Goal: Task Accomplishment & Management: Manage account settings

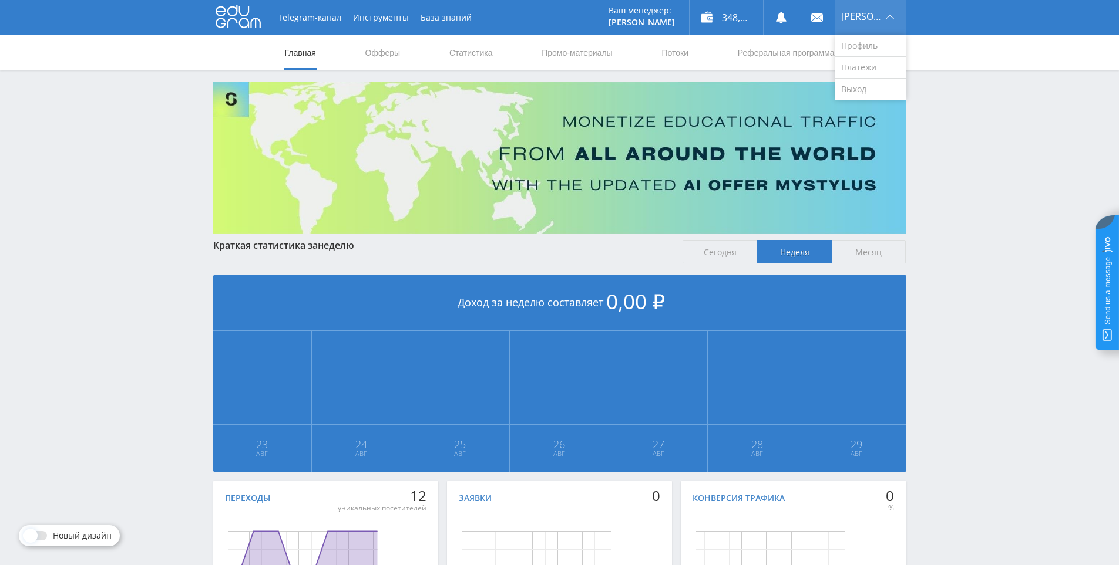
click at [888, 15] on div "[PERSON_NAME]" at bounding box center [870, 17] width 70 height 35
click at [725, 16] on div "348,00 ₽" at bounding box center [725, 17] width 73 height 35
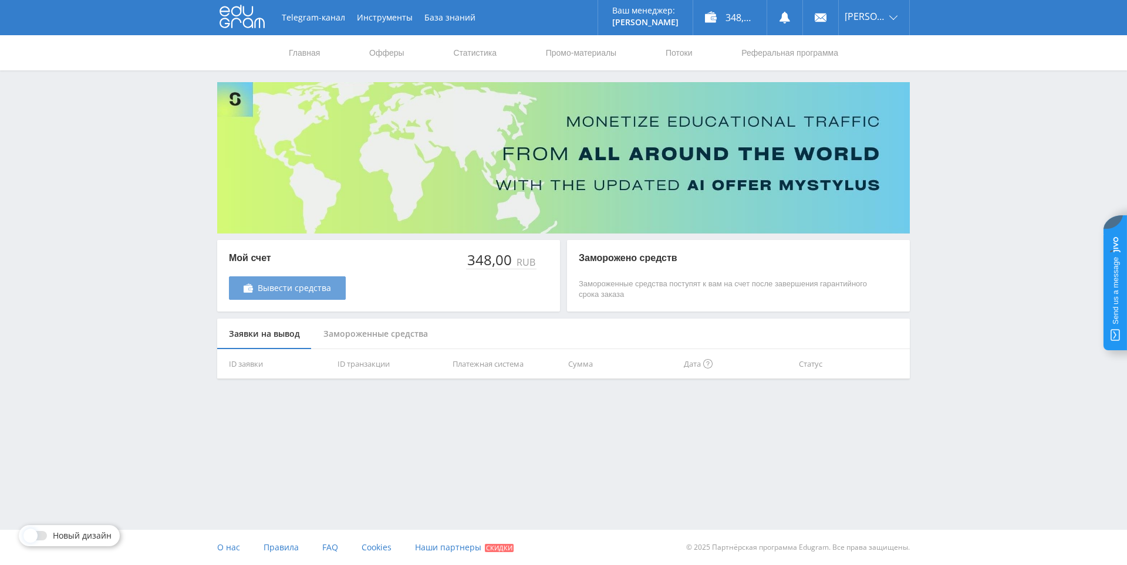
click at [292, 289] on span "Вывести средства" at bounding box center [294, 288] width 73 height 9
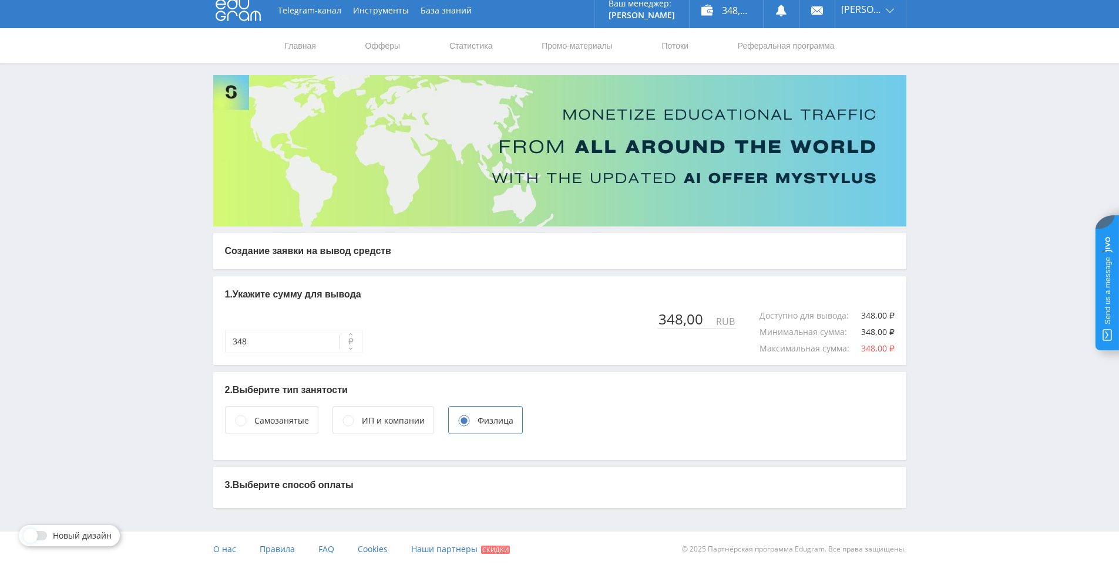
scroll to position [9, 0]
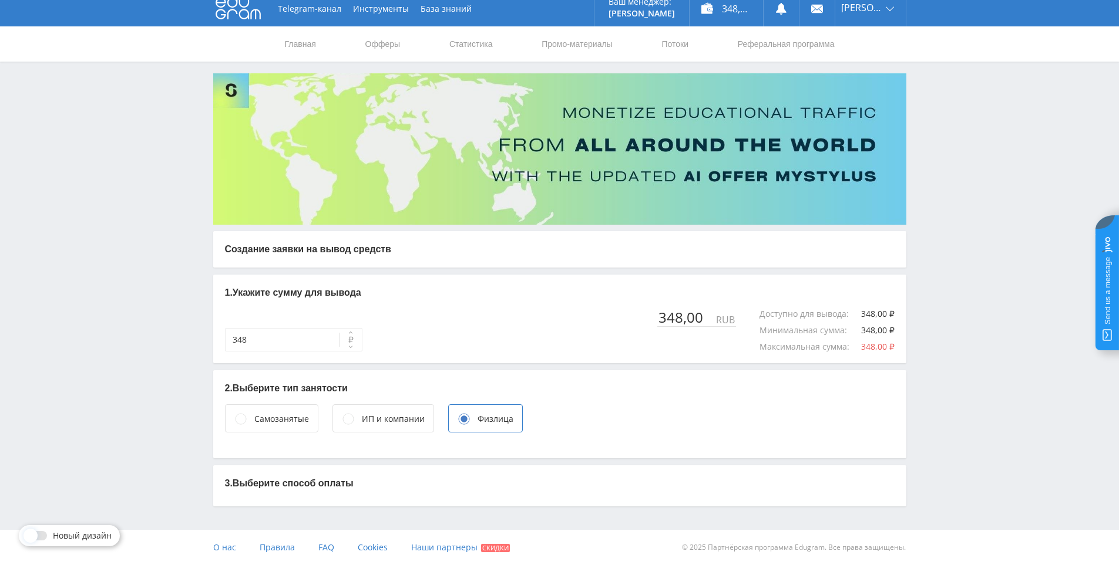
click at [326, 487] on p "3. Выберите способ оплаты" at bounding box center [559, 483] width 669 height 13
click at [351, 487] on p "3. Выберите способ оплаты" at bounding box center [559, 483] width 669 height 13
click at [341, 490] on p "3. Выберите способ оплаты" at bounding box center [559, 483] width 669 height 13
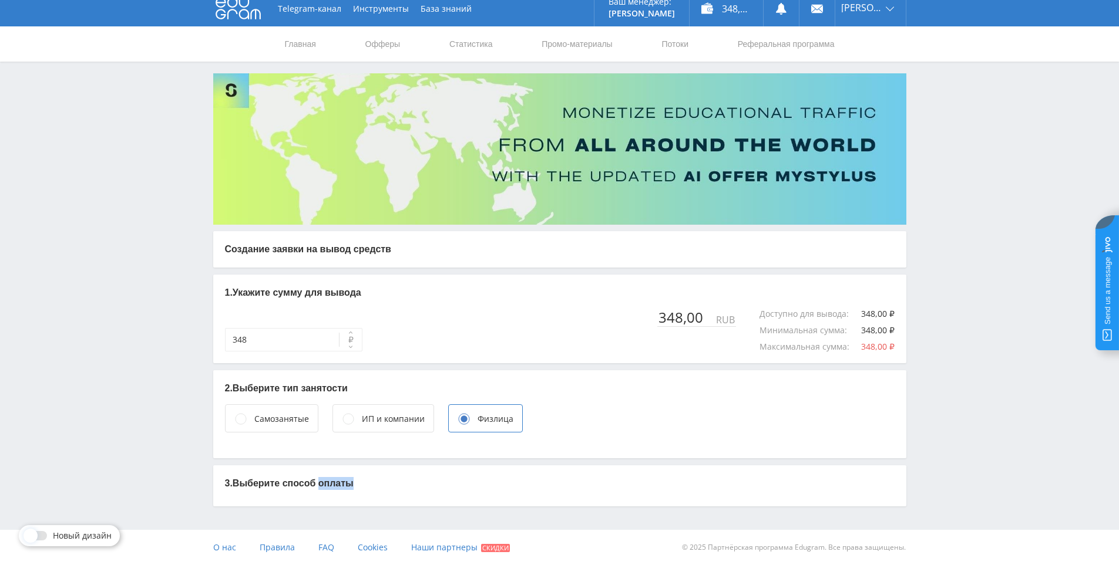
click at [341, 490] on p "3. Выберите способ оплаты" at bounding box center [559, 483] width 669 height 13
click at [343, 488] on p "3. Выберите способ оплаты" at bounding box center [559, 483] width 669 height 13
click at [345, 487] on p "3. Выберите способ оплаты" at bounding box center [559, 483] width 669 height 13
click at [386, 487] on p "3. Выберите способ оплаты" at bounding box center [559, 483] width 669 height 13
click at [260, 476] on div "3. Выберите способ оплаты" at bounding box center [559, 486] width 693 height 41
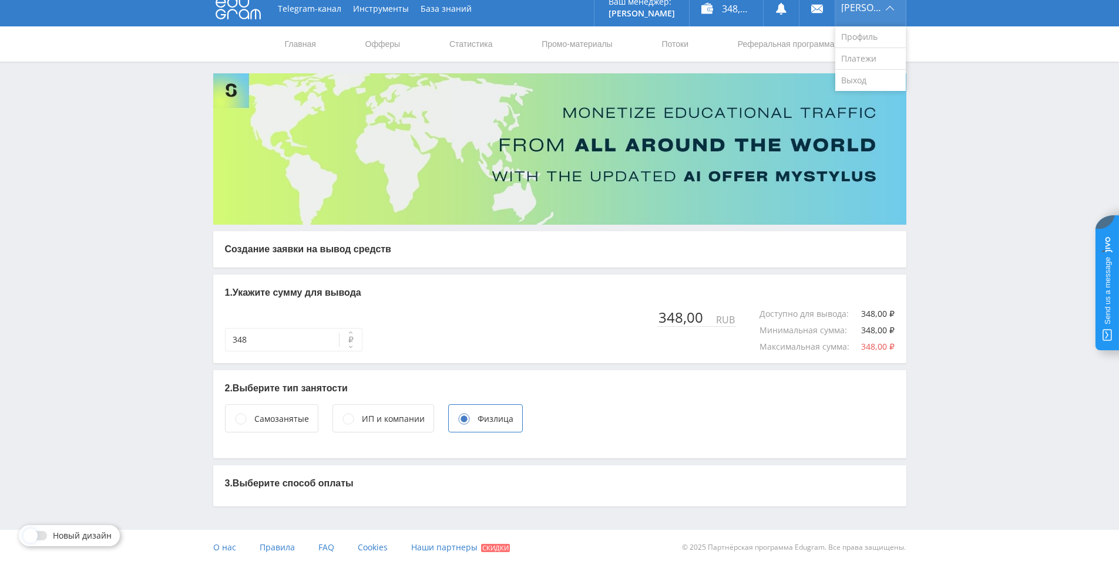
click at [890, 7] on div "[PERSON_NAME]" at bounding box center [870, 8] width 70 height 35
click at [332, 481] on p "3. Выберите способ оплаты" at bounding box center [559, 483] width 669 height 13
click at [335, 489] on p "3. Выберите способ оплаты" at bounding box center [559, 483] width 669 height 13
click at [887, 7] on div "[PERSON_NAME]" at bounding box center [870, 8] width 70 height 35
click at [865, 33] on link "Профиль" at bounding box center [870, 37] width 70 height 22
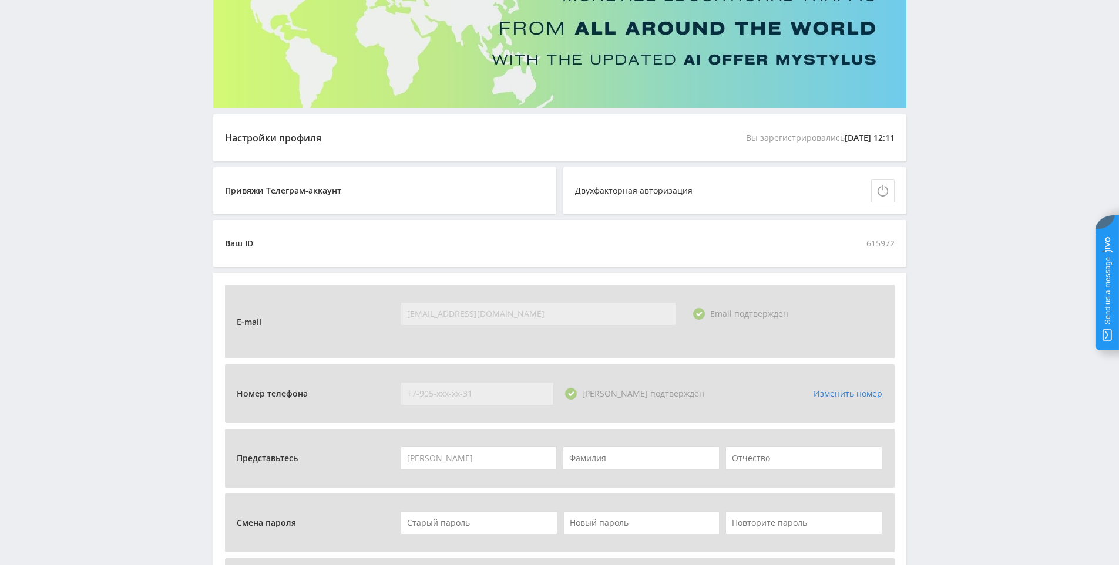
scroll to position [54, 0]
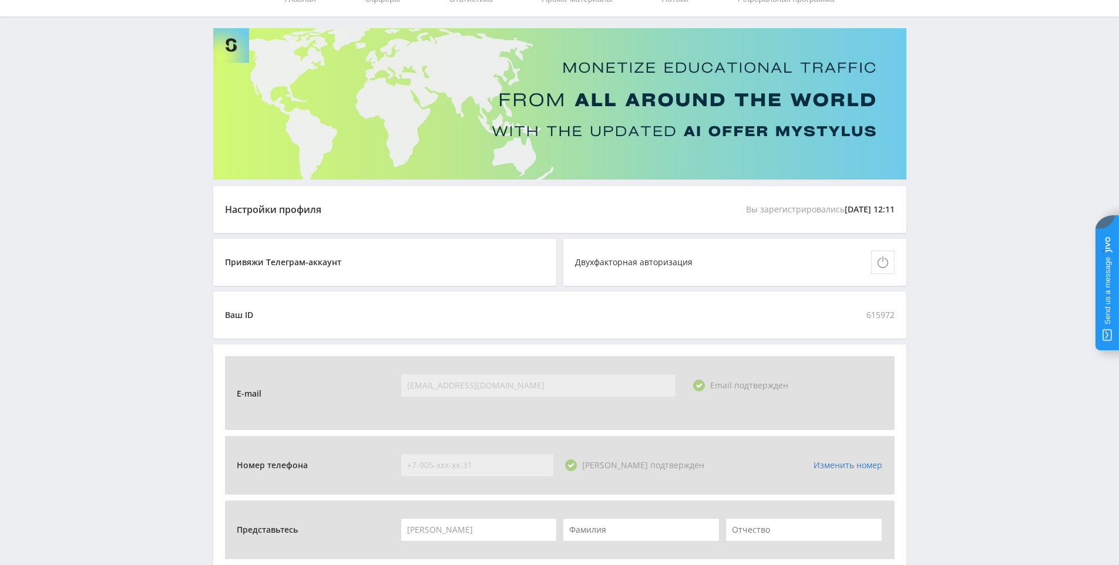
click at [286, 211] on div "Настройки профиля" at bounding box center [273, 209] width 96 height 11
click at [287, 211] on div "Настройки профиля" at bounding box center [273, 209] width 96 height 11
click at [236, 213] on div "Настройки профиля" at bounding box center [273, 209] width 96 height 11
click at [237, 213] on div "Настройки профиля" at bounding box center [273, 209] width 96 height 11
click at [285, 213] on div "Настройки профиля" at bounding box center [273, 209] width 96 height 11
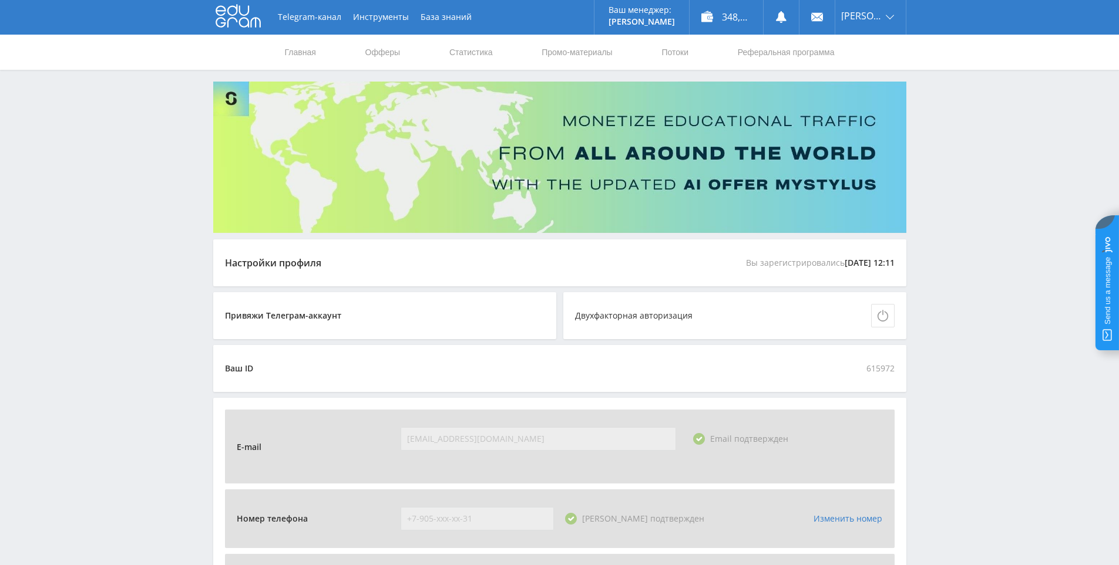
scroll to position [0, 0]
click at [477, 53] on link "Статистика" at bounding box center [471, 52] width 46 height 35
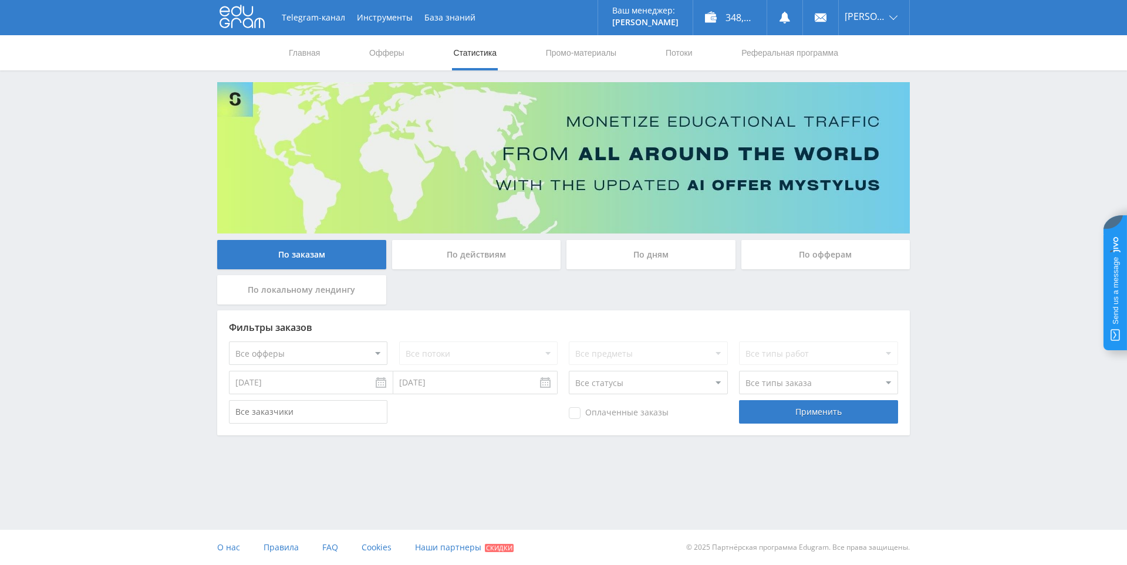
click at [381, 382] on input "22.08.2025" at bounding box center [311, 382] width 164 height 23
type input "01.05.2023"
click at [801, 416] on div "Применить" at bounding box center [818, 411] width 159 height 23
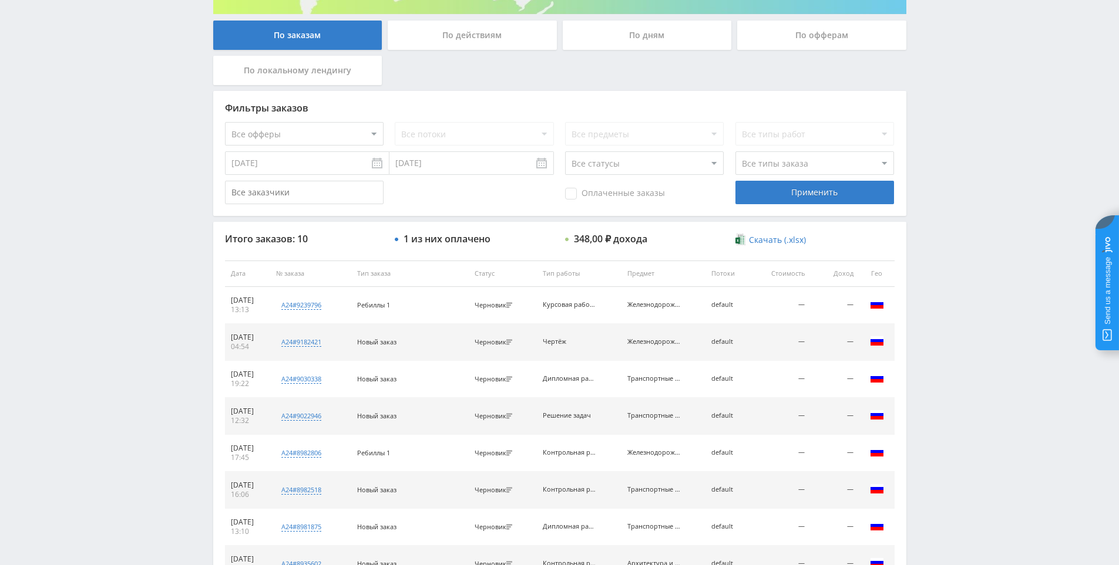
scroll to position [162, 0]
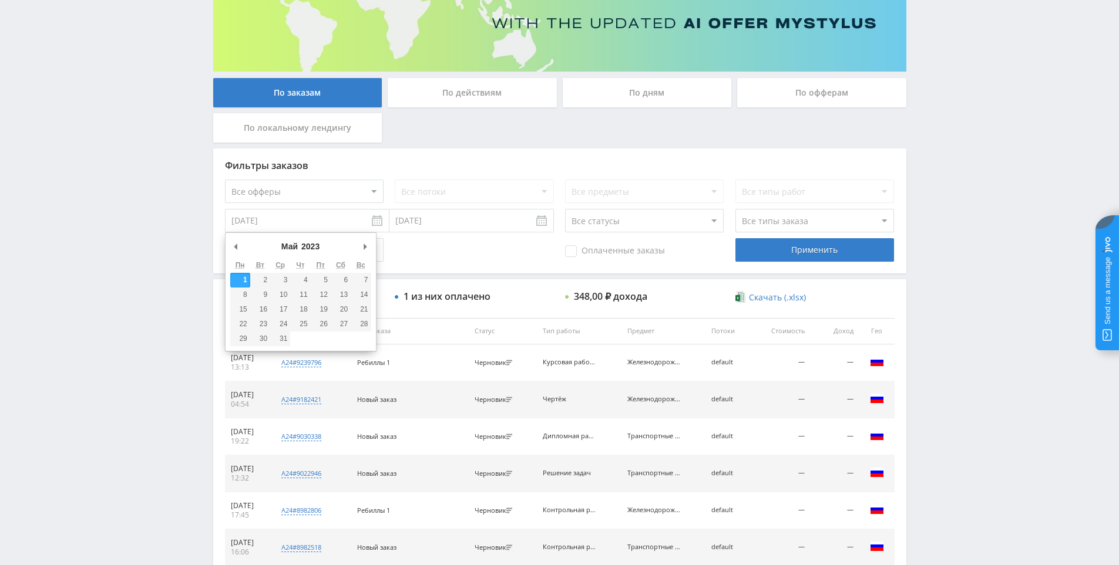
drag, startPoint x: 276, startPoint y: 220, endPoint x: 232, endPoint y: 225, distance: 44.3
click at [232, 225] on input "01.05.2023" at bounding box center [307, 220] width 164 height 23
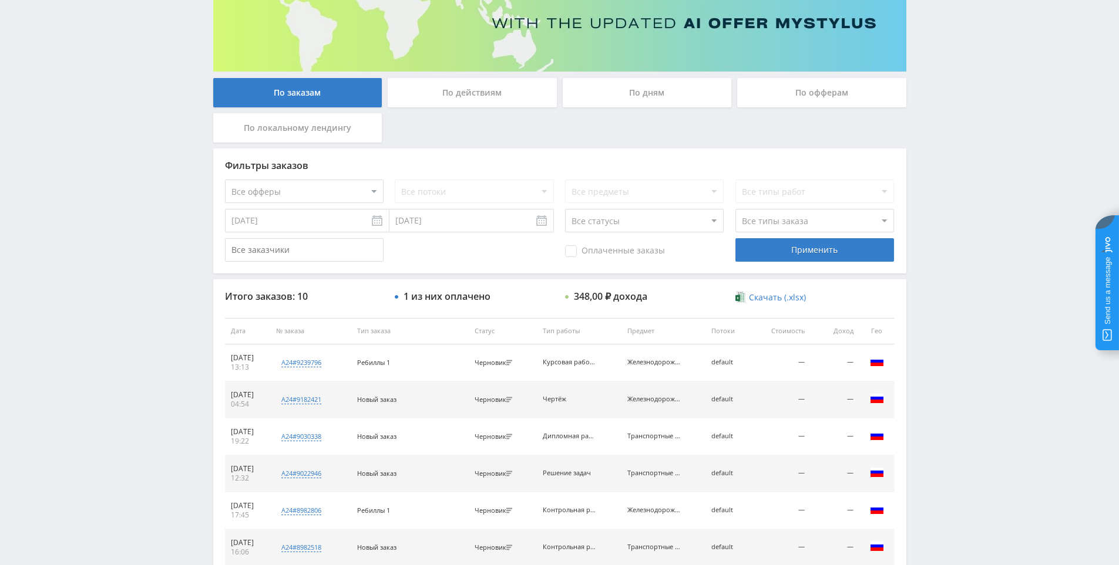
click at [190, 221] on div "Telegram-канал Инструменты База знаний Ваш менеджер: Alex Alex Online @edugram_…" at bounding box center [559, 319] width 1119 height 962
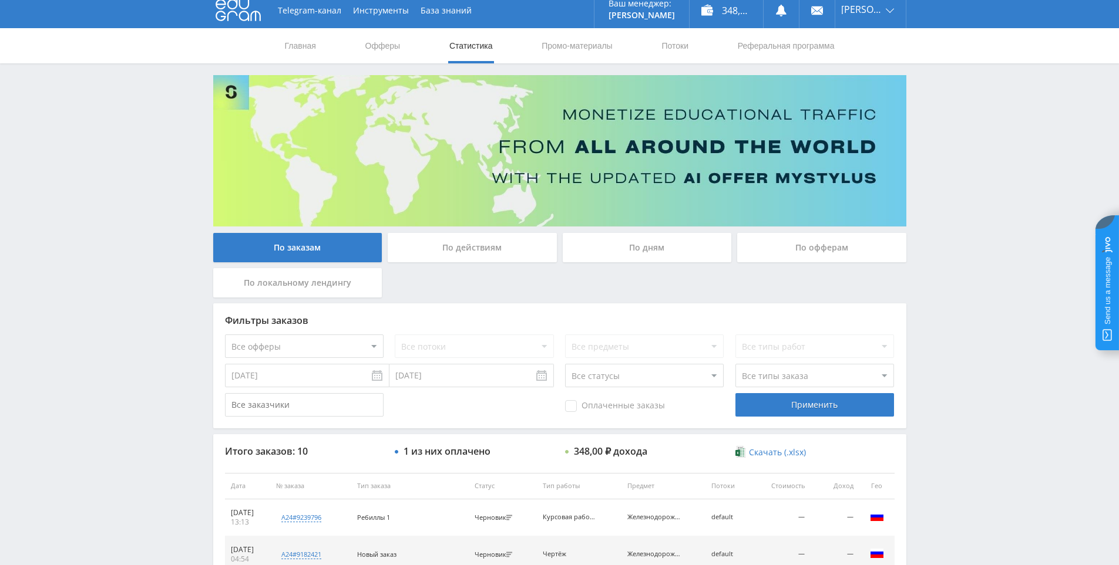
scroll to position [0, 0]
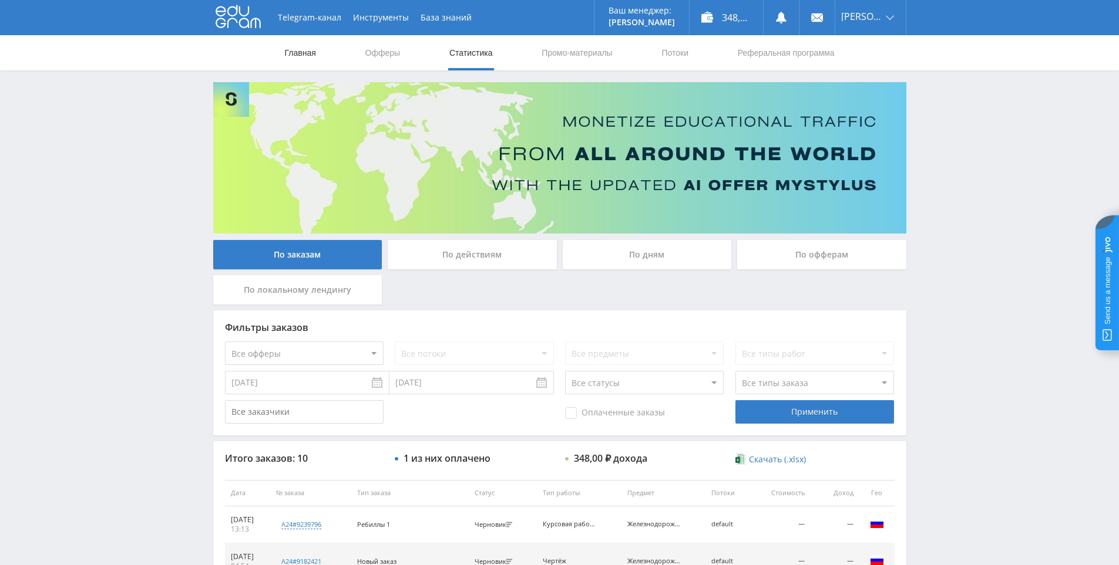
click at [301, 56] on link "Главная" at bounding box center [300, 52] width 33 height 35
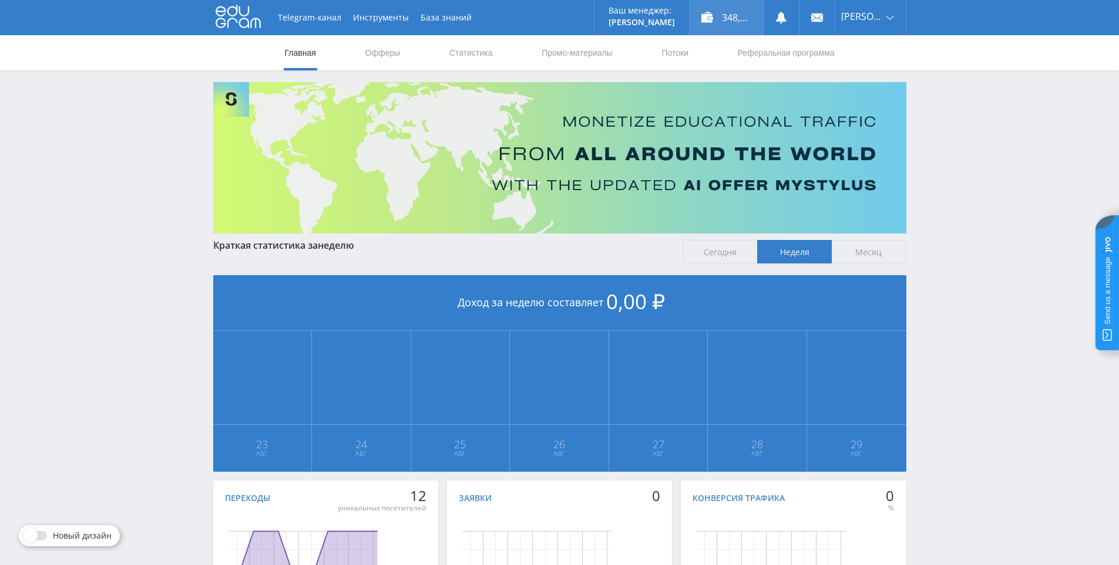
click at [735, 22] on div "348,00 ₽" at bounding box center [725, 17] width 73 height 35
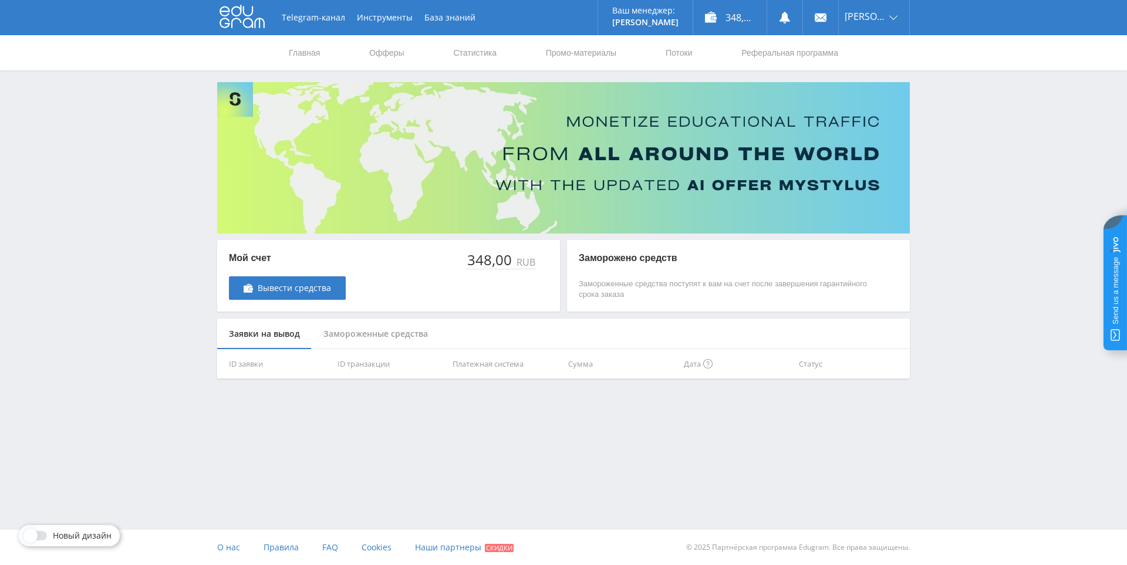
drag, startPoint x: 494, startPoint y: 265, endPoint x: 413, endPoint y: 280, distance: 82.5
click at [413, 280] on div "Мой счет Вывести средства 348,00 RUB" at bounding box center [388, 276] width 343 height 72
click at [379, 336] on div "Замороженные средства" at bounding box center [376, 334] width 128 height 31
click at [275, 337] on div "Заявки на вывод" at bounding box center [264, 334] width 95 height 31
click at [284, 287] on span "Вывести средства" at bounding box center [294, 288] width 73 height 9
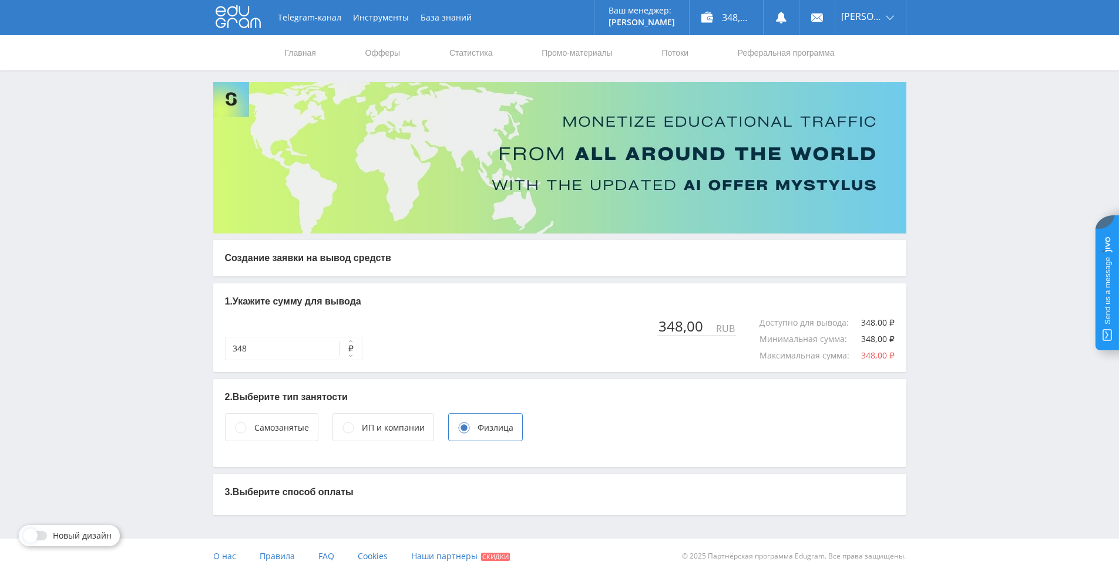
click at [341, 353] on button "₽" at bounding box center [350, 348] width 23 height 23
click at [339, 355] on button "₽" at bounding box center [350, 348] width 23 height 23
click at [339, 342] on button "₽" at bounding box center [350, 348] width 23 height 23
drag, startPoint x: 339, startPoint y: 342, endPoint x: 332, endPoint y: 345, distance: 7.4
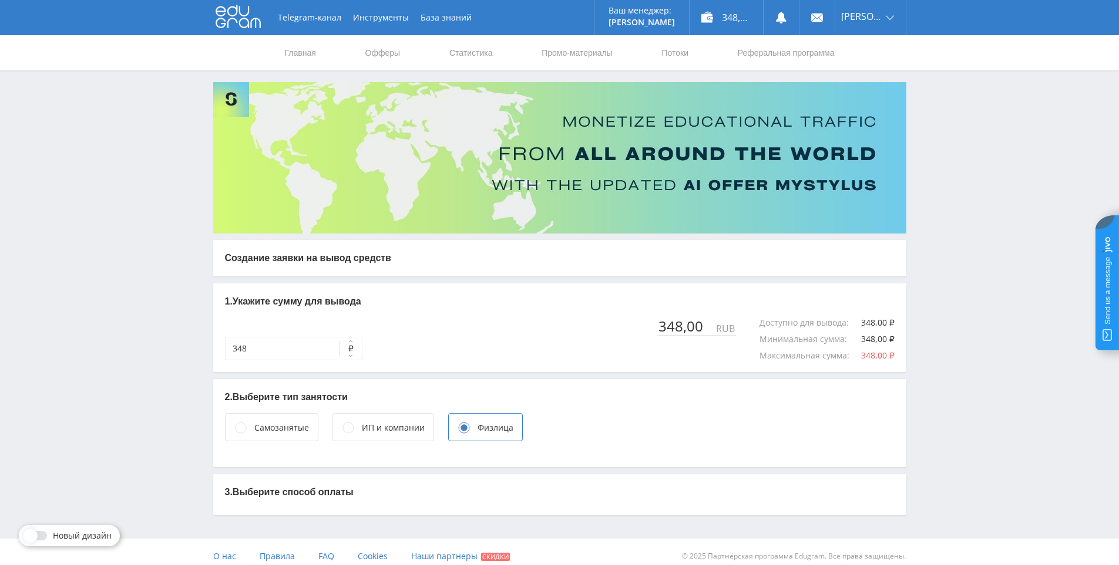
click at [339, 342] on button "₽" at bounding box center [350, 348] width 23 height 23
click at [305, 351] on input "348" at bounding box center [293, 348] width 137 height 23
click at [390, 424] on div "ИП и компании" at bounding box center [393, 428] width 63 height 13
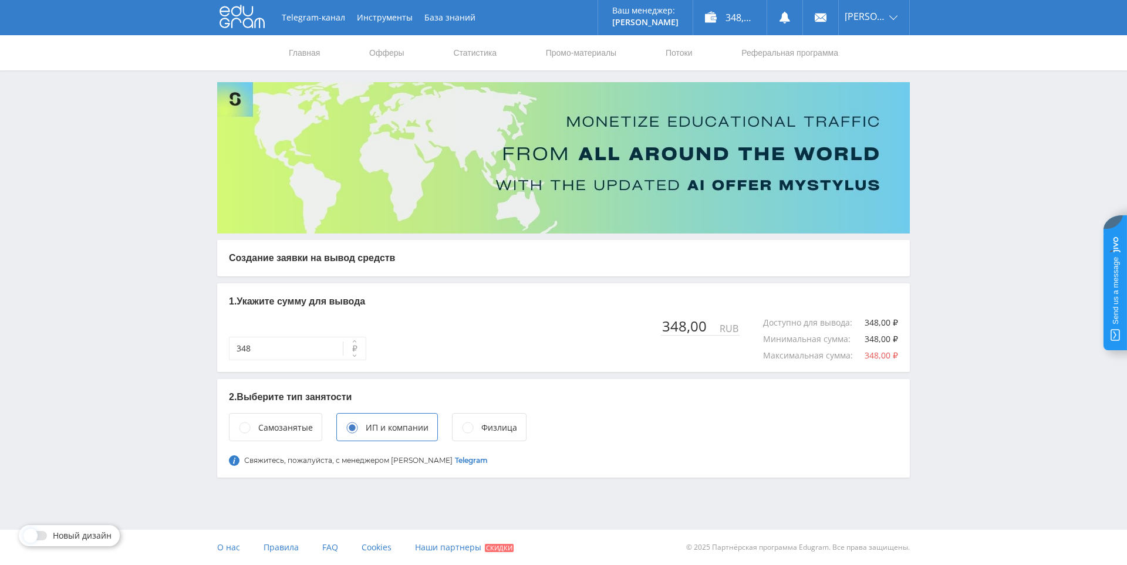
click at [299, 431] on div "Самозанятые" at bounding box center [285, 428] width 55 height 13
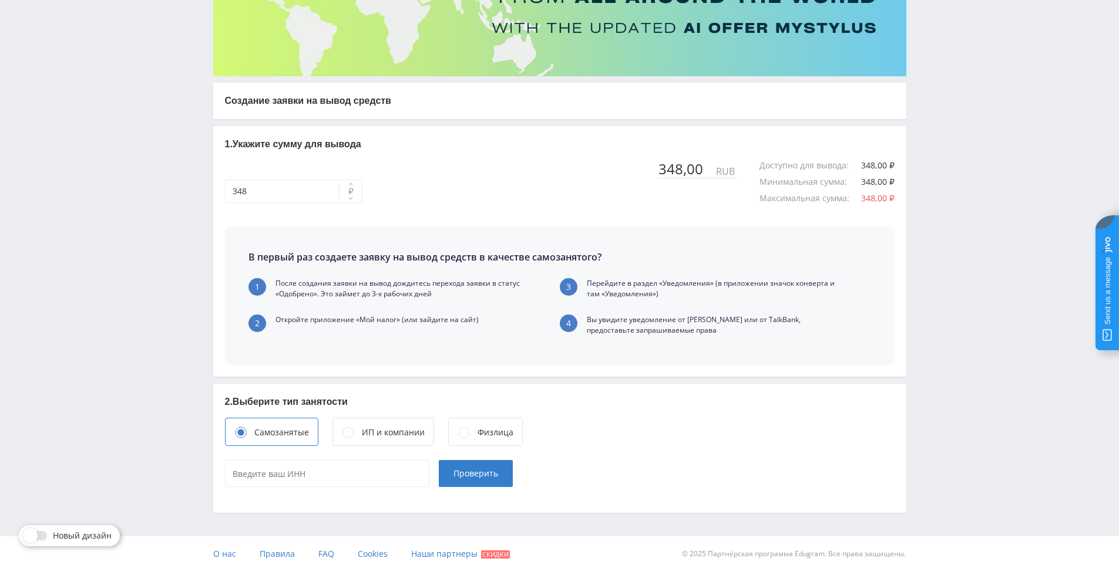
scroll to position [164, 0]
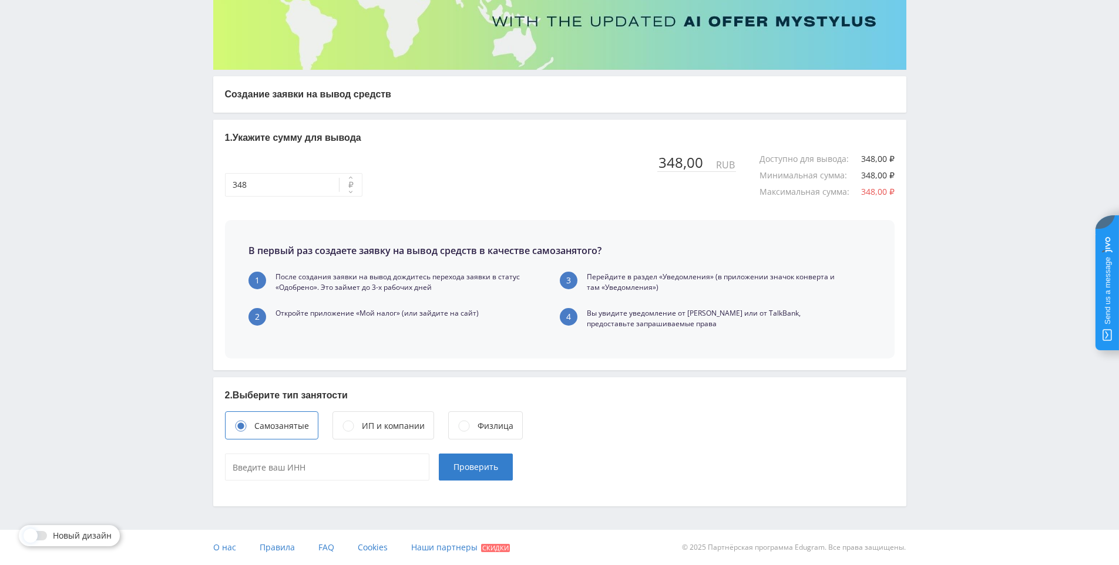
click at [472, 425] on div "Физлица" at bounding box center [485, 426] width 75 height 28
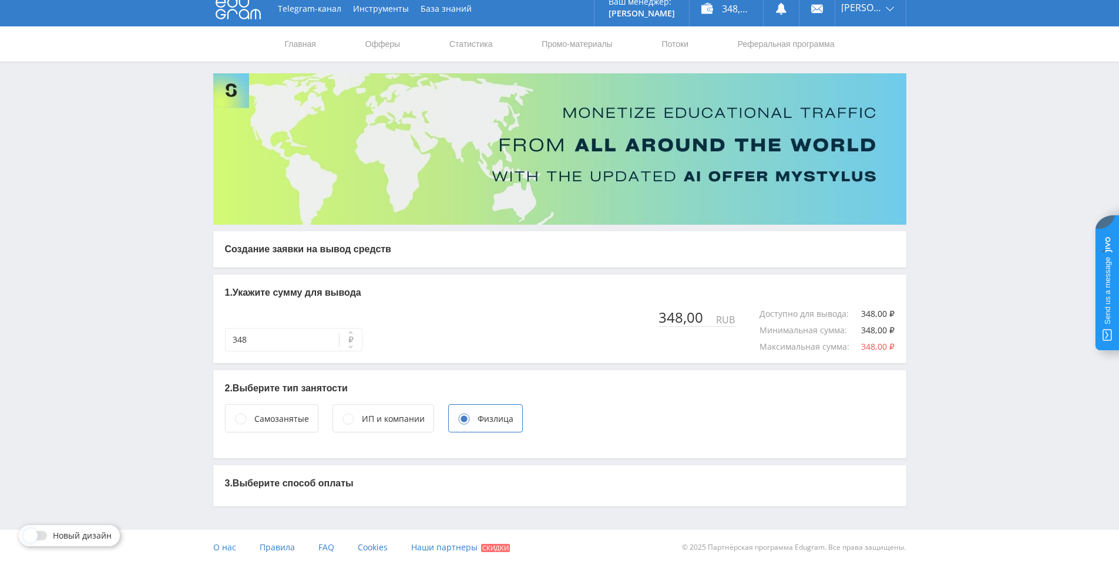
scroll to position [9, 0]
click at [277, 427] on div "Самозанятые" at bounding box center [271, 419] width 93 height 28
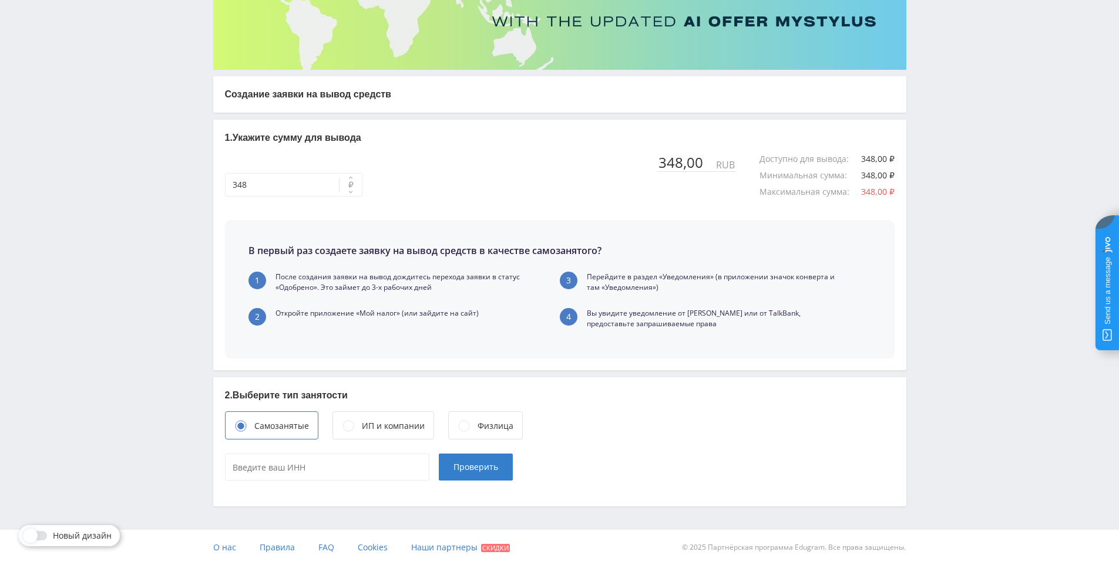
click at [480, 428] on div "Физлица" at bounding box center [495, 426] width 36 height 13
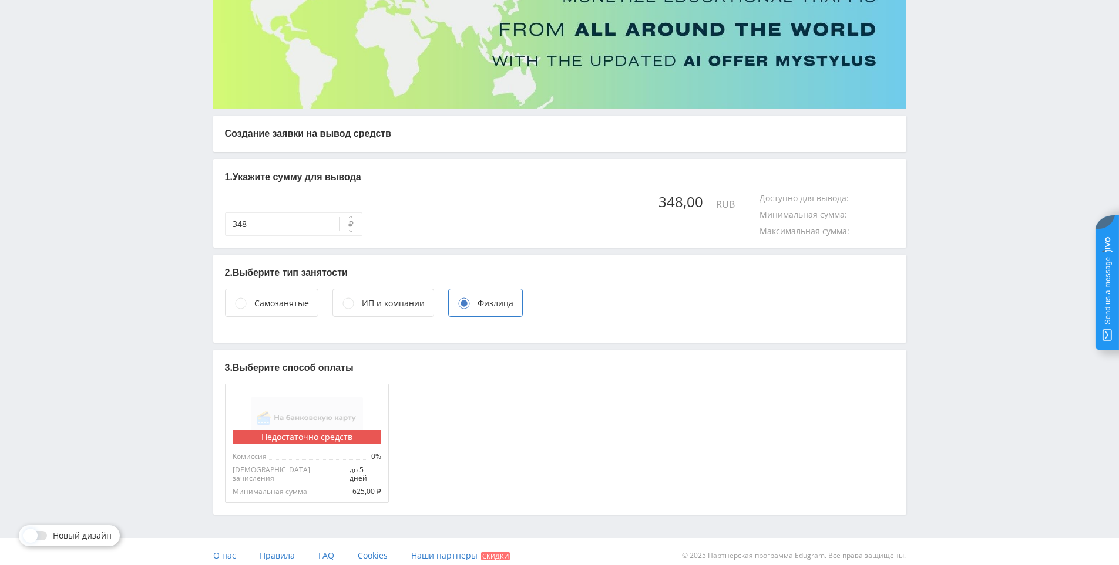
scroll to position [9, 0]
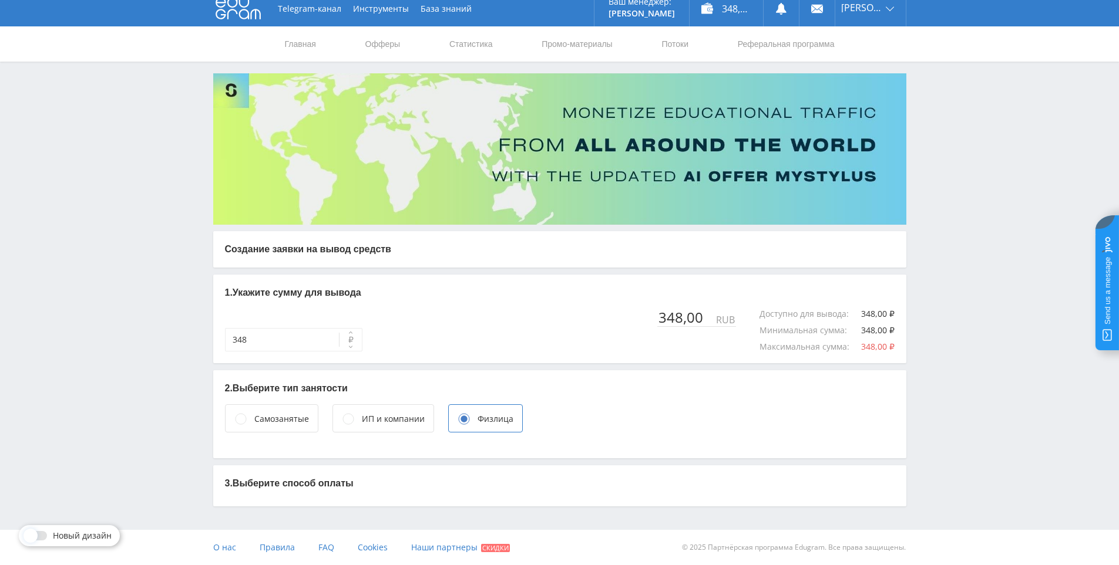
click at [349, 483] on p "3. Выберите способ оплаты" at bounding box center [559, 483] width 669 height 13
click at [289, 417] on div "Самозанятые" at bounding box center [281, 419] width 55 height 13
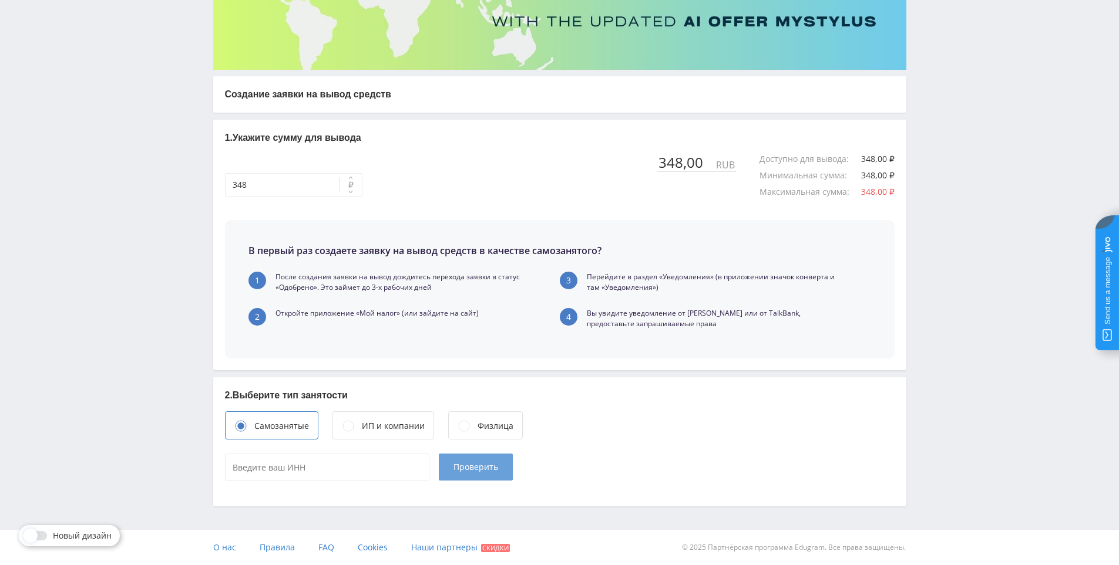
click at [466, 469] on span "Проверить" at bounding box center [475, 467] width 45 height 9
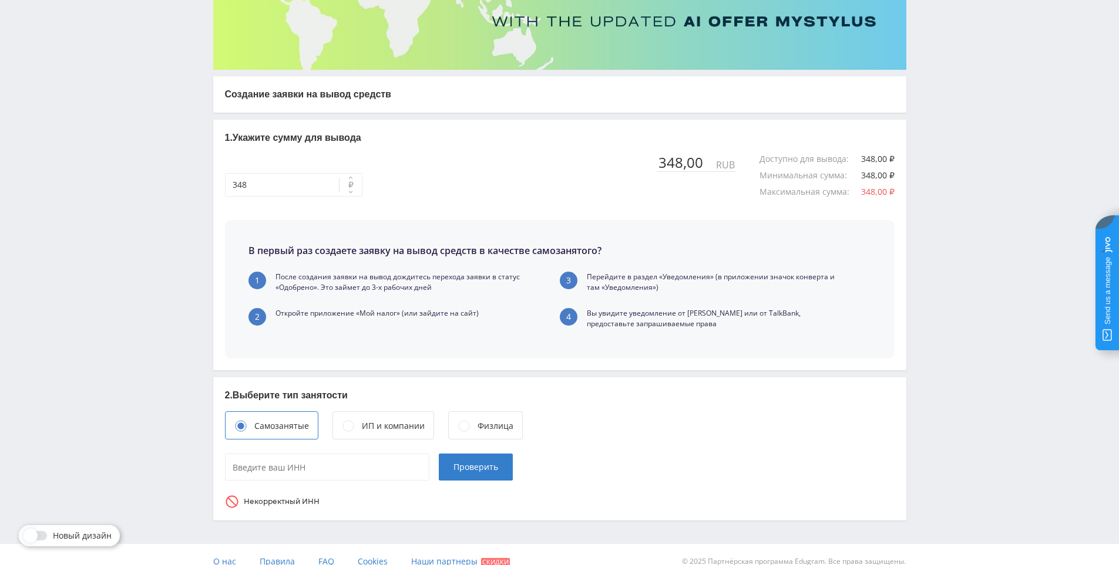
click at [480, 426] on div "Физлица" at bounding box center [495, 426] width 36 height 13
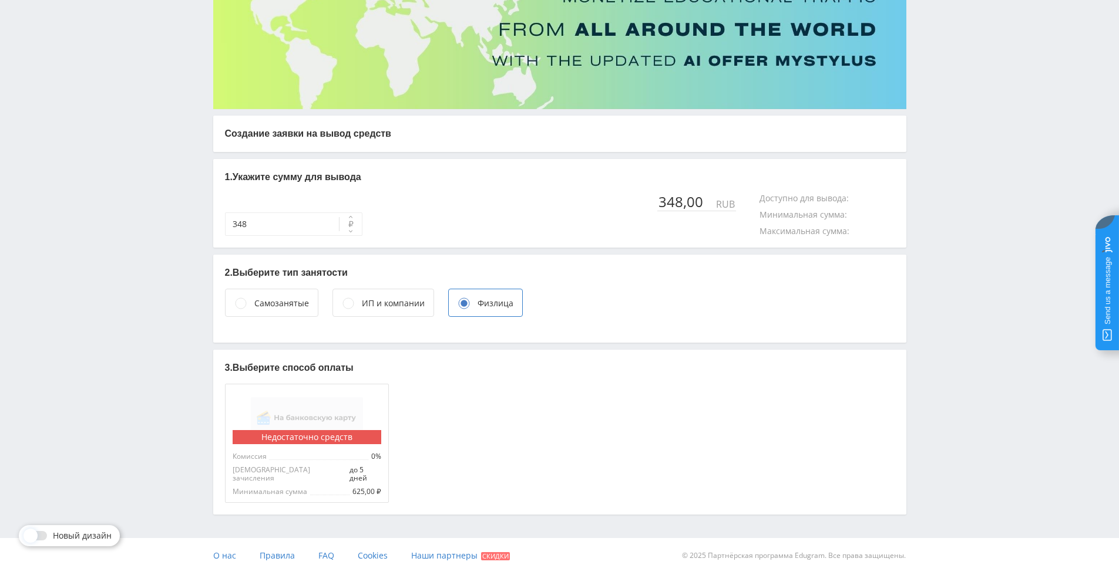
scroll to position [9, 0]
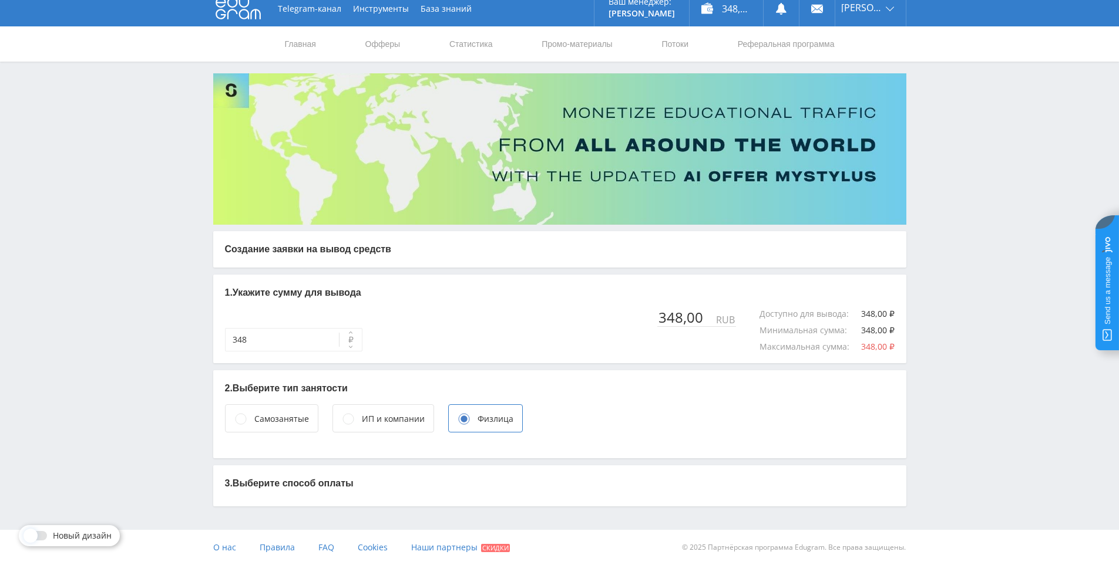
click at [293, 426] on div "Самозанятые" at bounding box center [271, 419] width 93 height 28
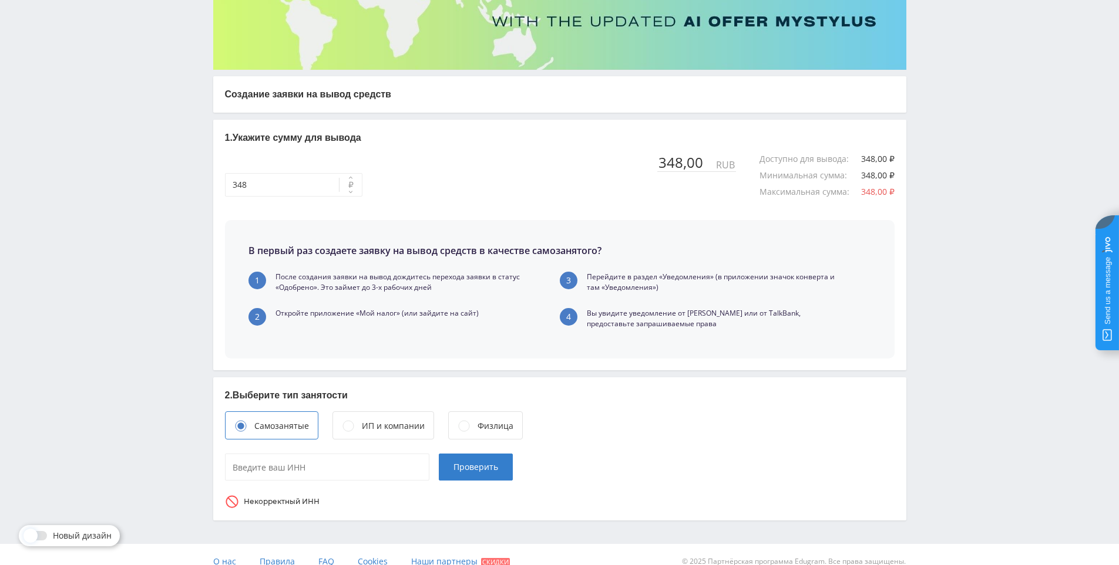
click at [483, 424] on div "Физлица" at bounding box center [495, 426] width 36 height 13
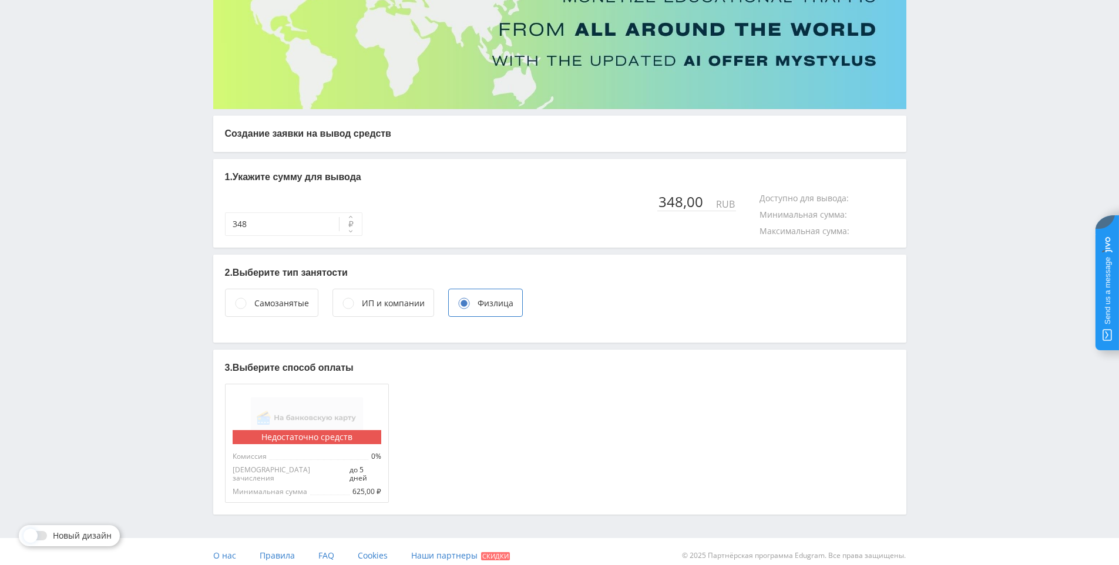
scroll to position [9, 0]
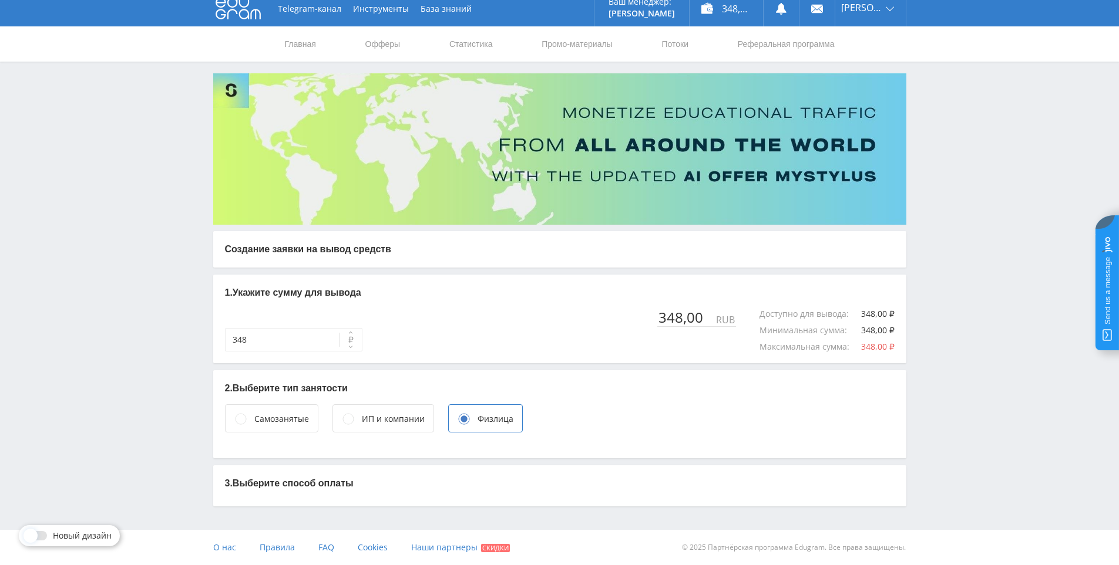
drag, startPoint x: 301, startPoint y: 422, endPoint x: 386, endPoint y: 420, distance: 85.8
click at [306, 421] on div "Самозанятые" at bounding box center [281, 419] width 55 height 13
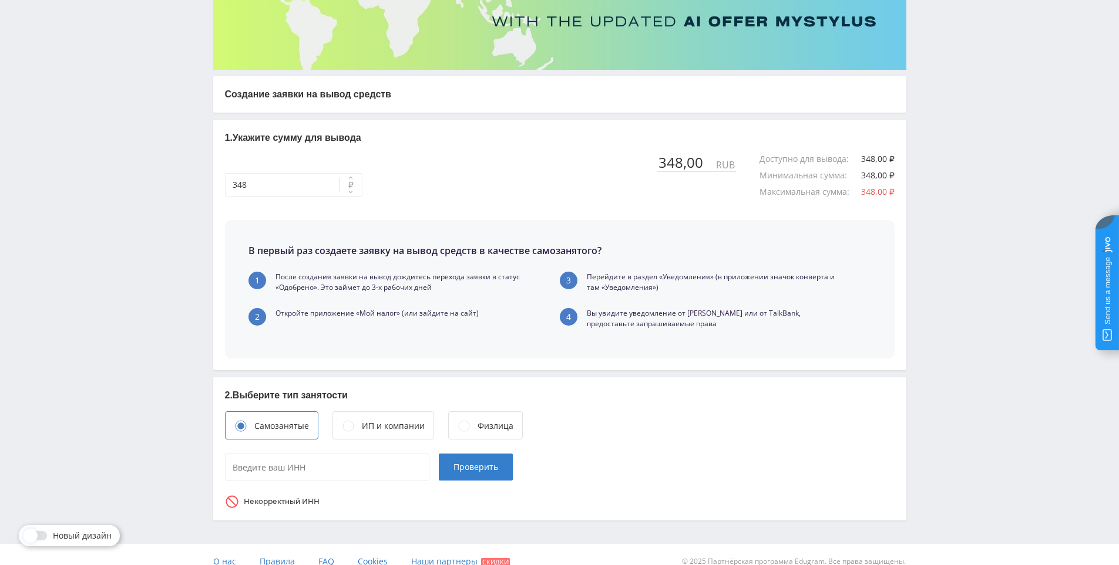
click at [477, 424] on div "Физлица" at bounding box center [495, 426] width 36 height 13
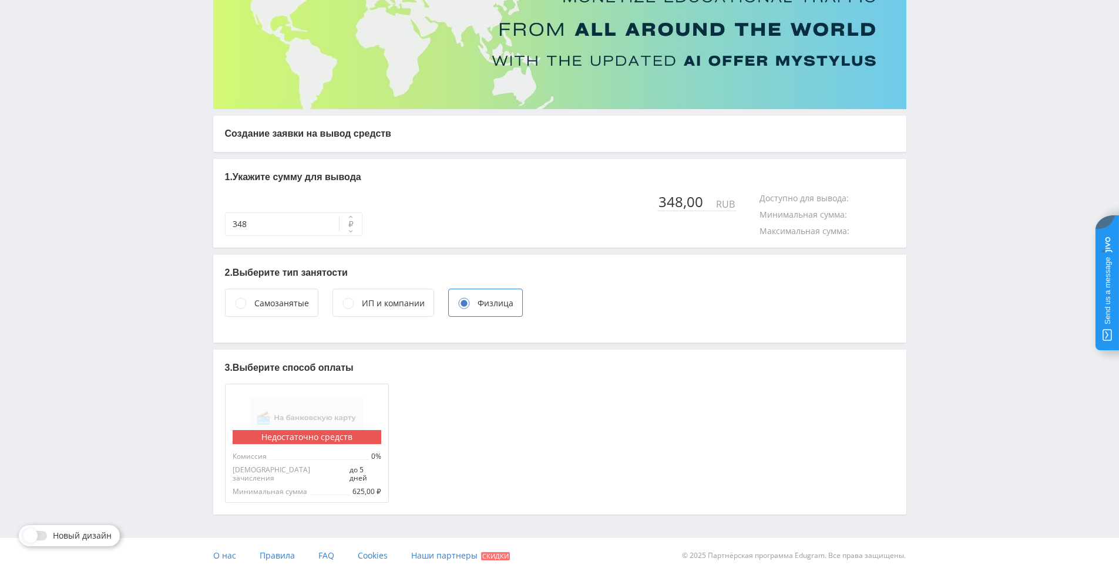
scroll to position [9, 0]
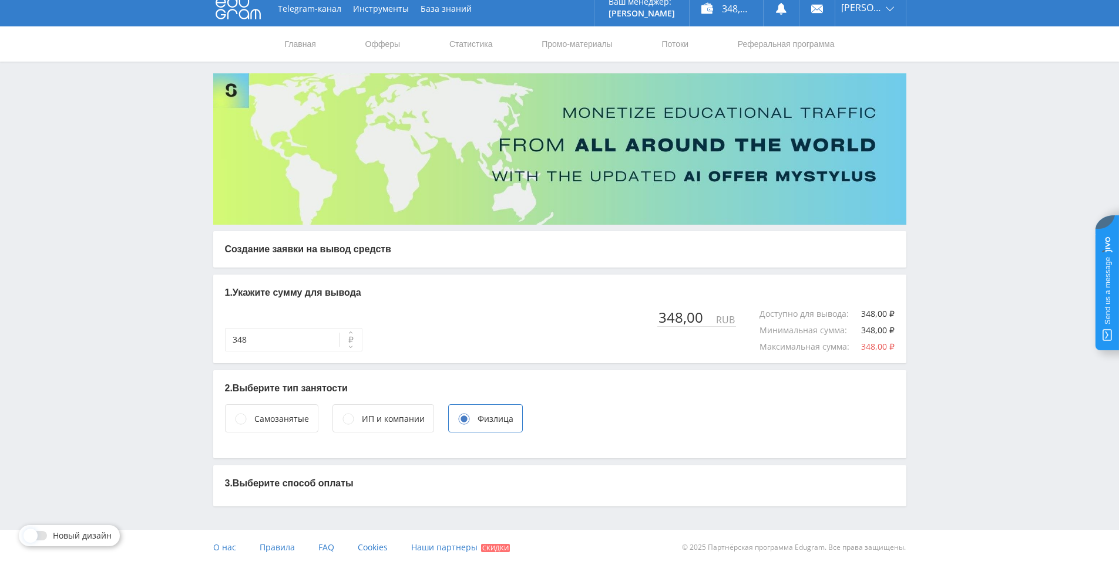
click at [292, 421] on div "Самозанятые" at bounding box center [281, 419] width 55 height 13
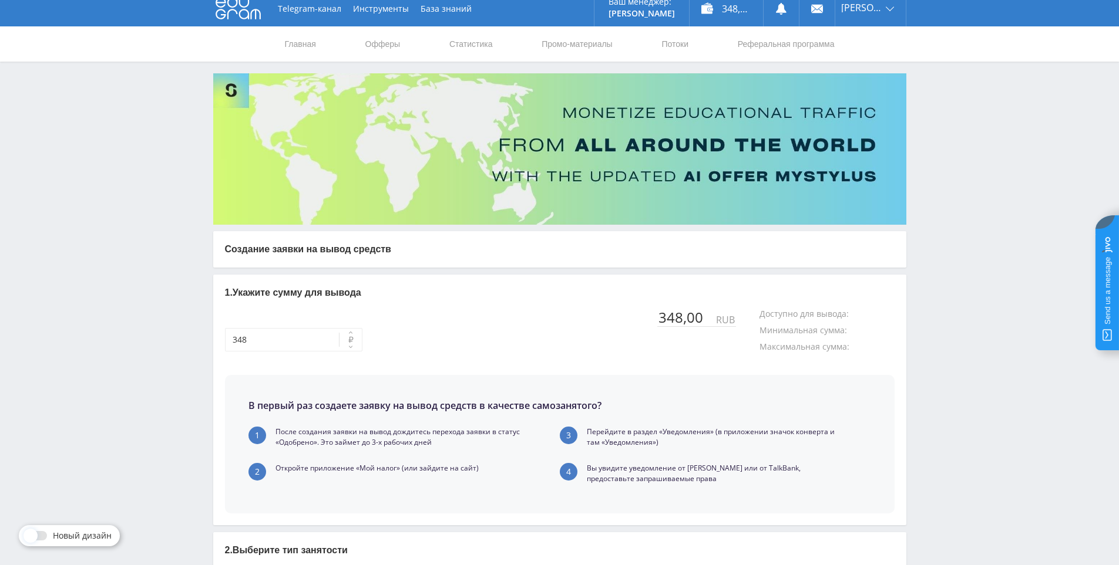
scroll to position [164, 0]
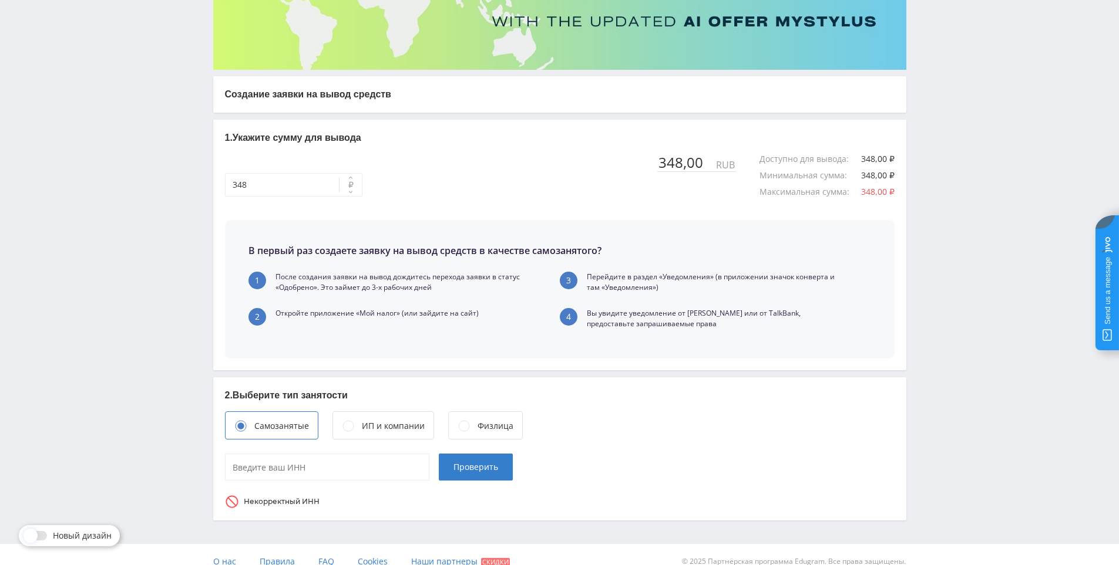
click at [487, 423] on div "Физлица" at bounding box center [495, 426] width 36 height 13
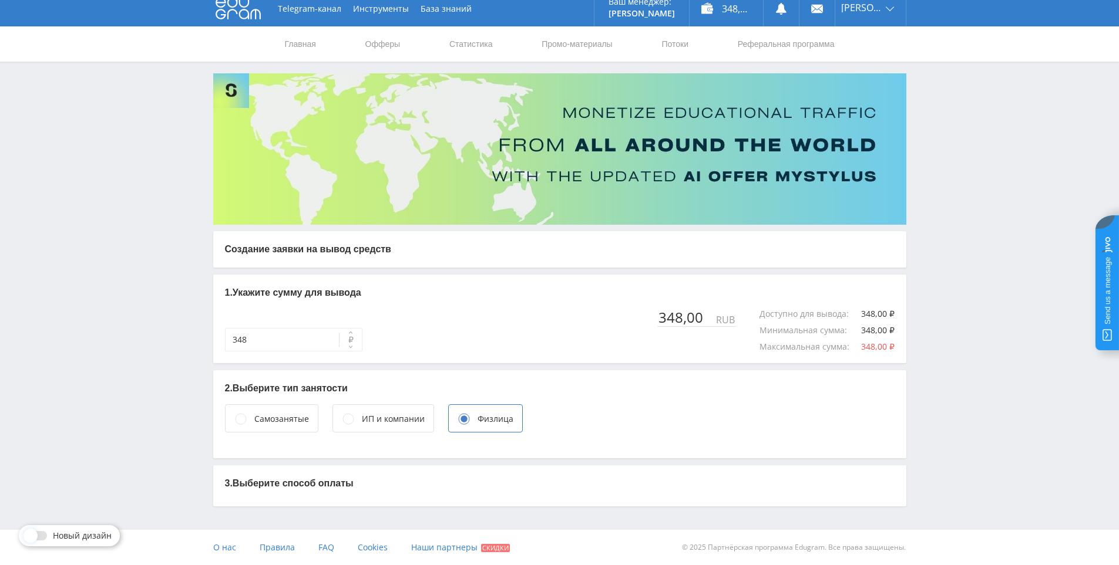
scroll to position [9, 0]
click at [287, 431] on div "Самозанятые" at bounding box center [271, 419] width 93 height 28
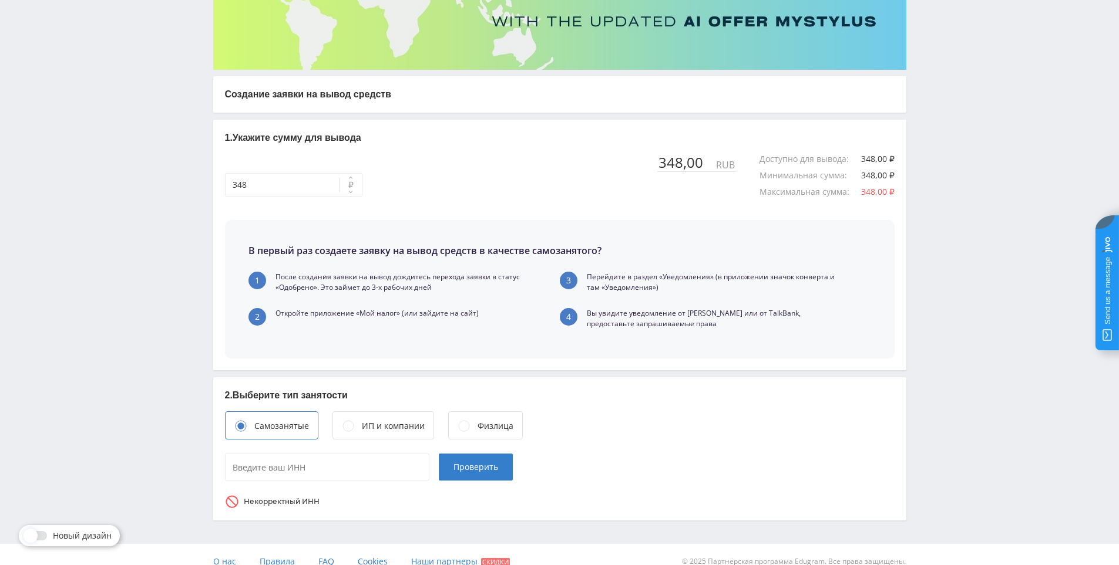
click at [482, 426] on div "Физлица" at bounding box center [495, 426] width 36 height 13
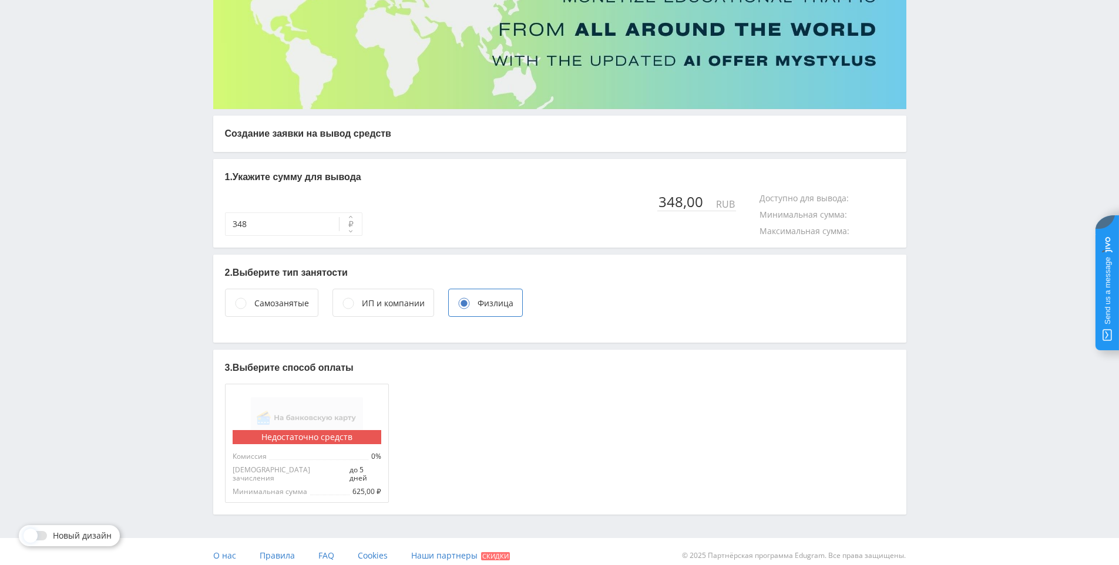
scroll to position [9, 0]
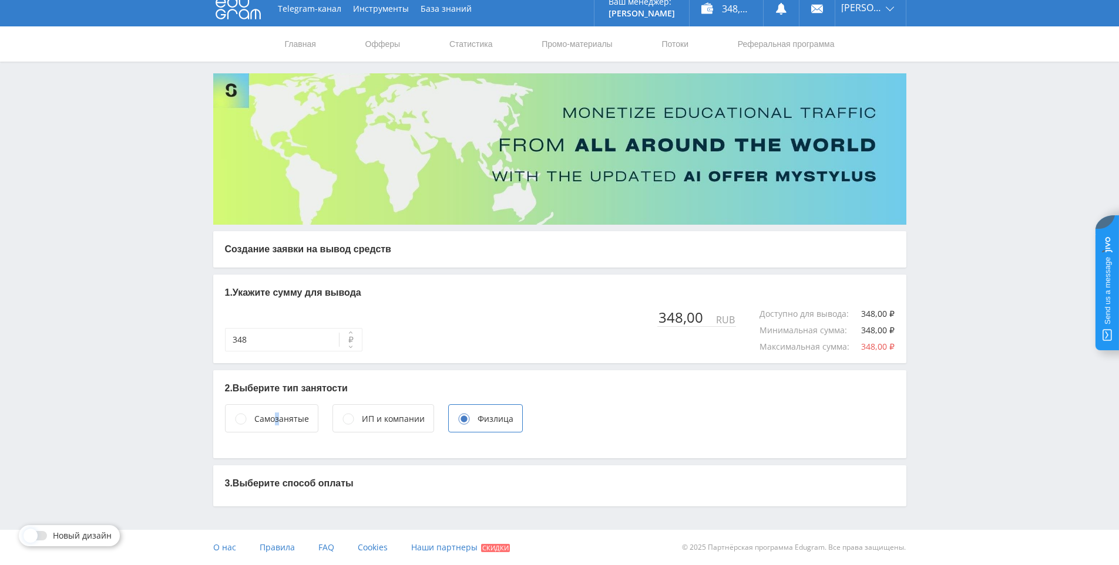
drag, startPoint x: 274, startPoint y: 413, endPoint x: 344, endPoint y: 413, distance: 69.9
click at [275, 413] on div "Самозанятые" at bounding box center [281, 419] width 55 height 13
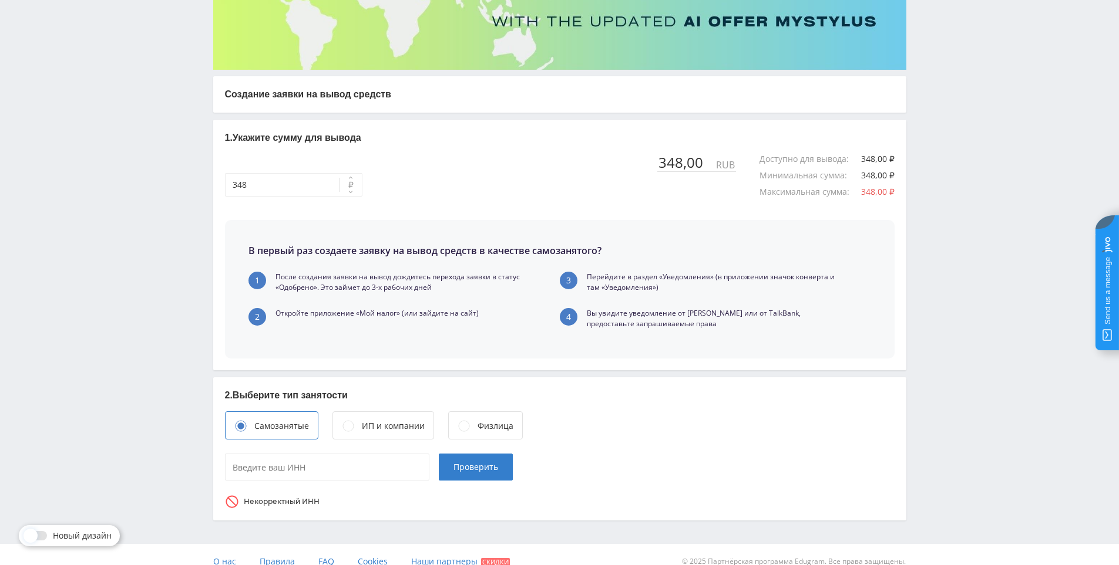
click at [478, 423] on div "Физлица" at bounding box center [495, 426] width 36 height 13
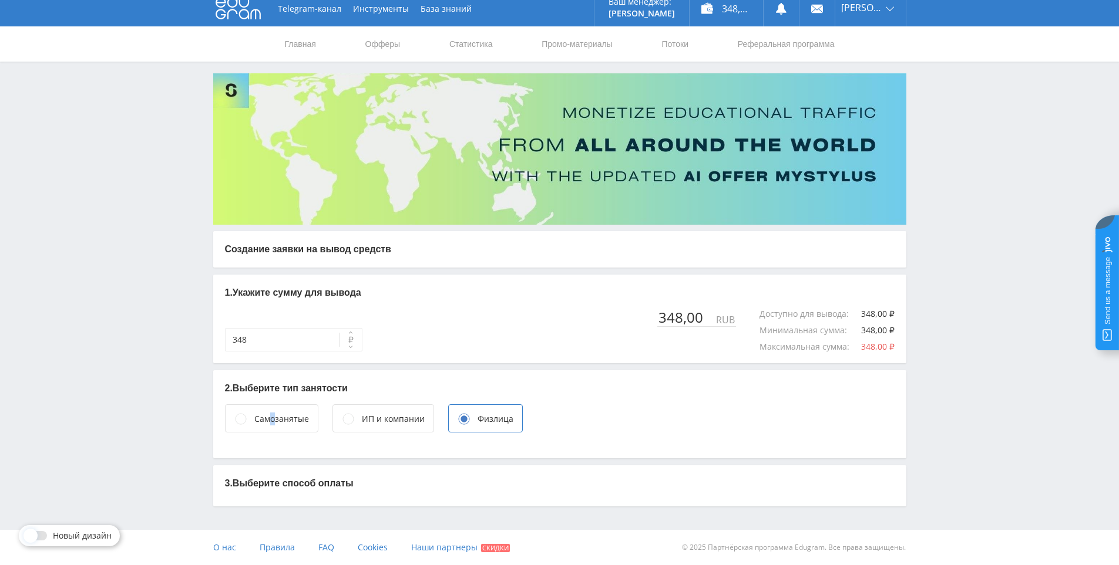
click at [275, 420] on div "Самозанятые" at bounding box center [281, 419] width 55 height 13
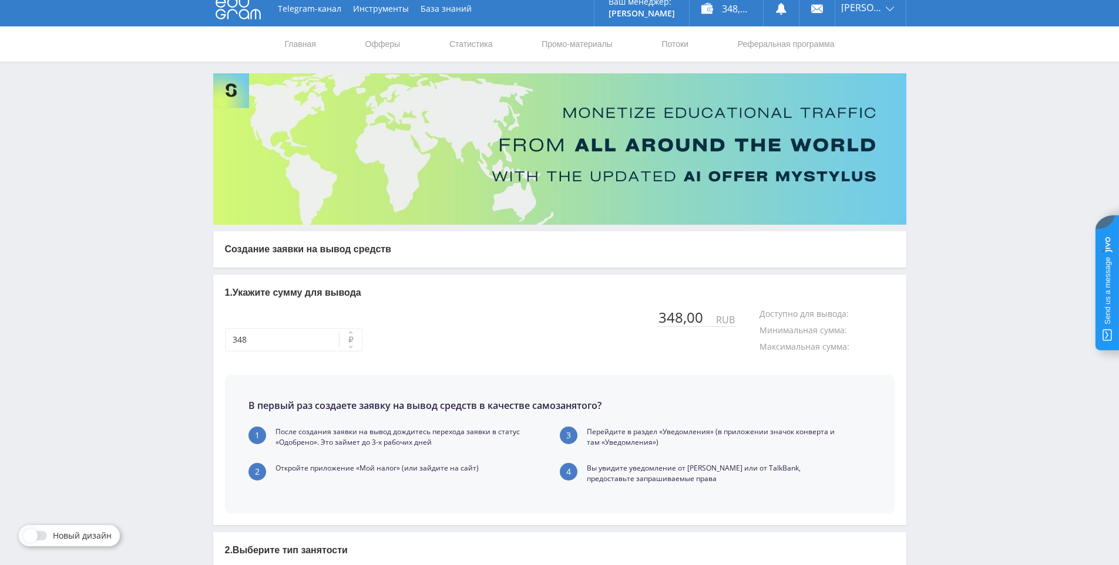
scroll to position [164, 0]
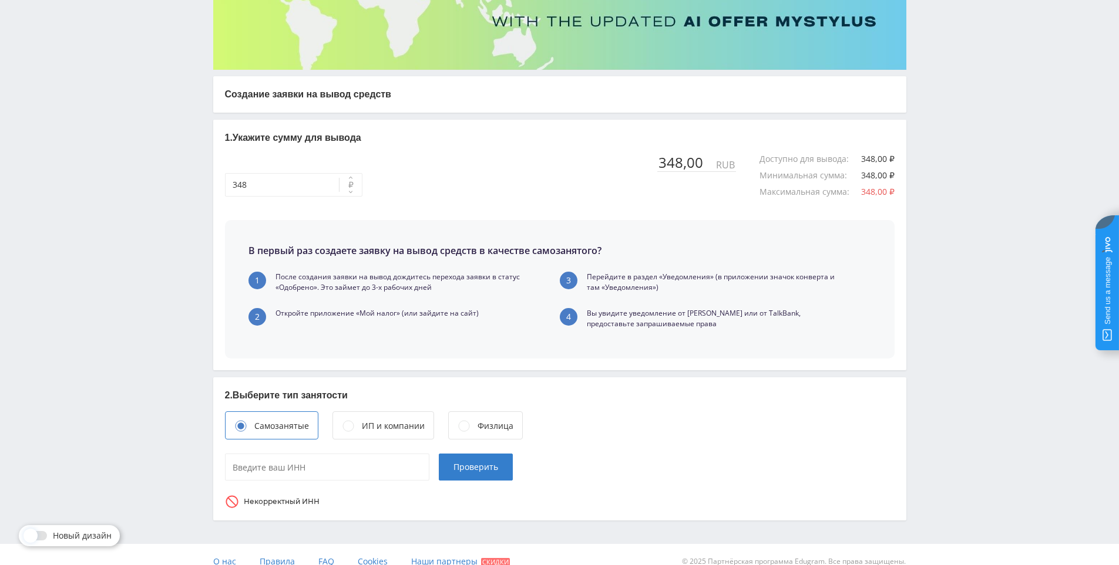
click at [477, 424] on div "Физлица" at bounding box center [495, 426] width 36 height 13
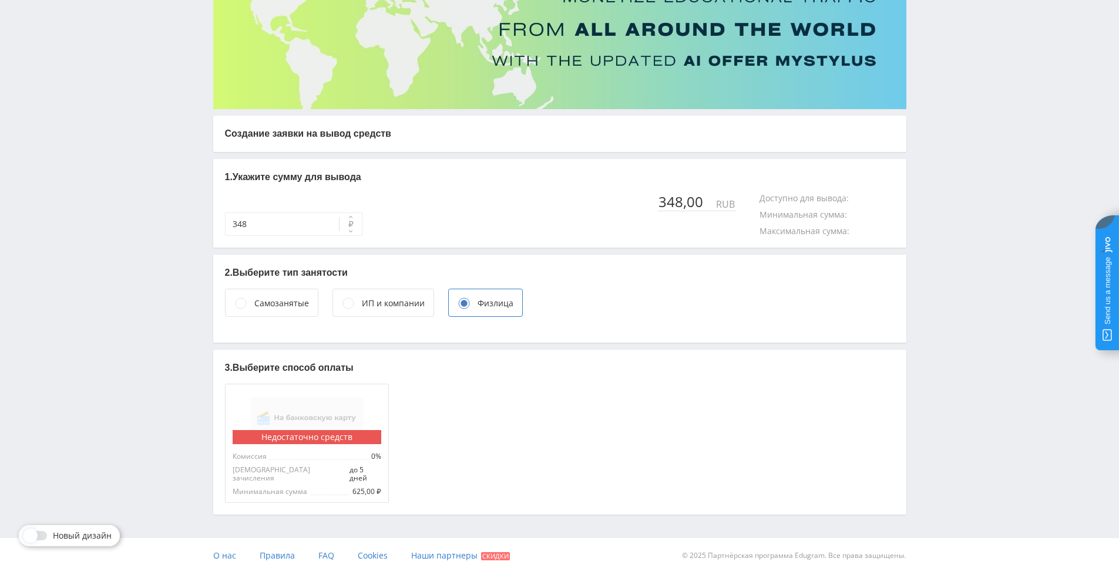
scroll to position [9, 0]
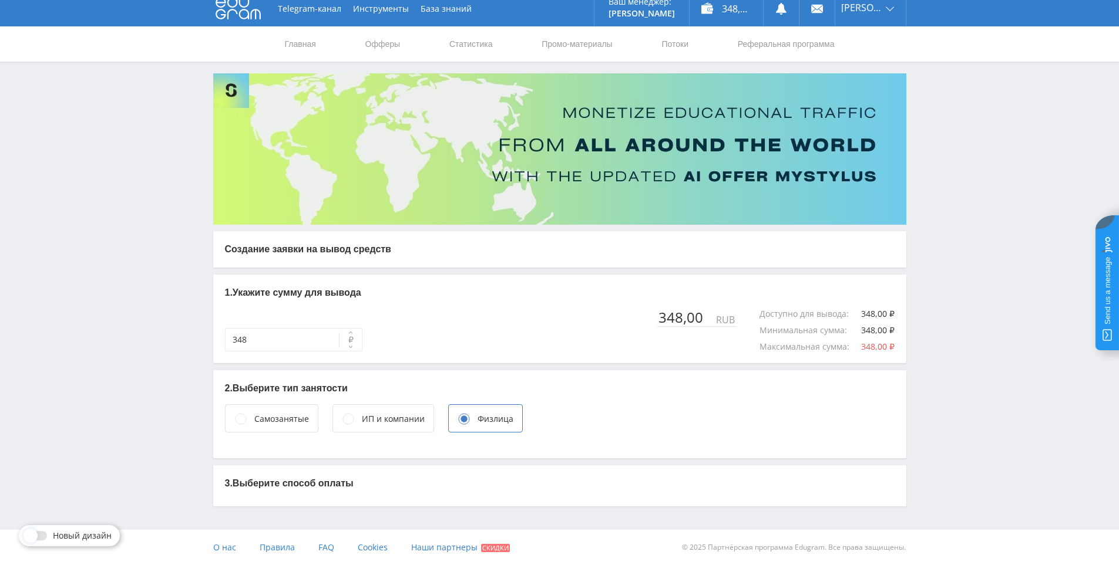
click at [298, 423] on div "Самозанятые" at bounding box center [281, 419] width 55 height 13
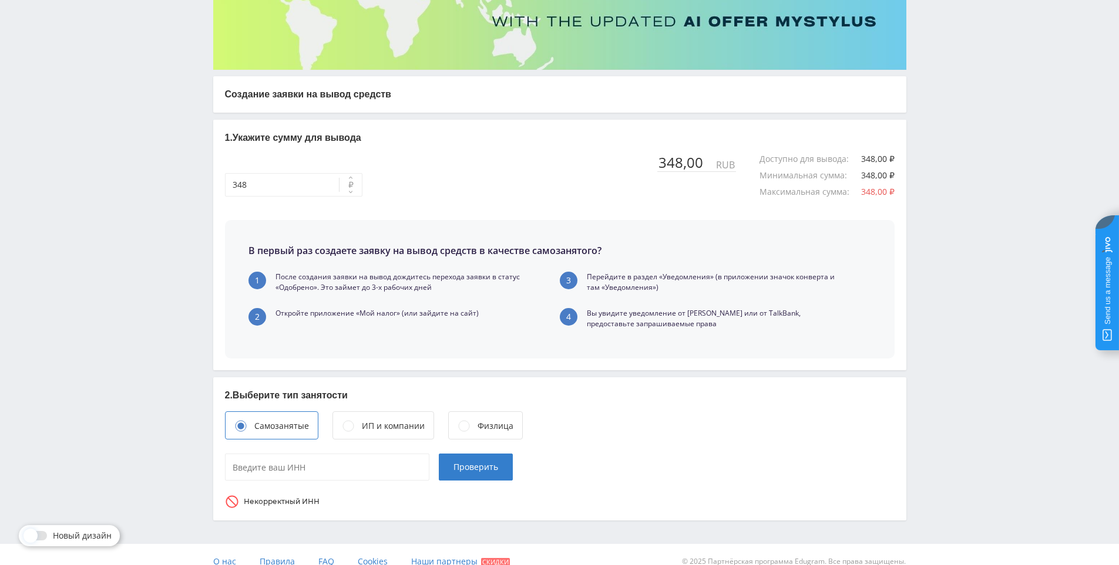
click at [486, 426] on div "Физлица" at bounding box center [495, 426] width 36 height 13
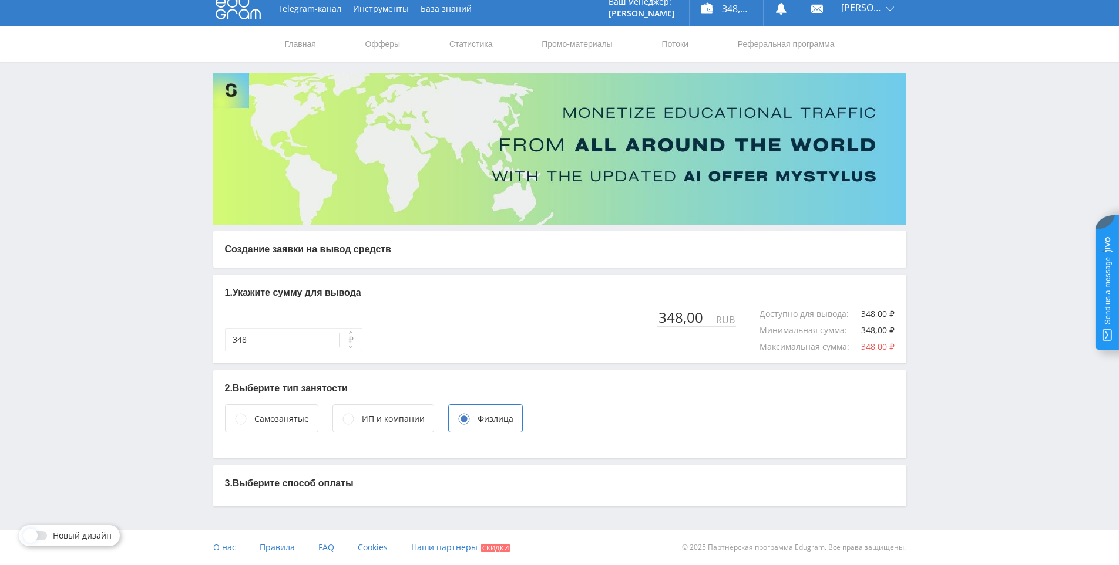
click at [272, 420] on div "Самозанятые" at bounding box center [281, 419] width 55 height 13
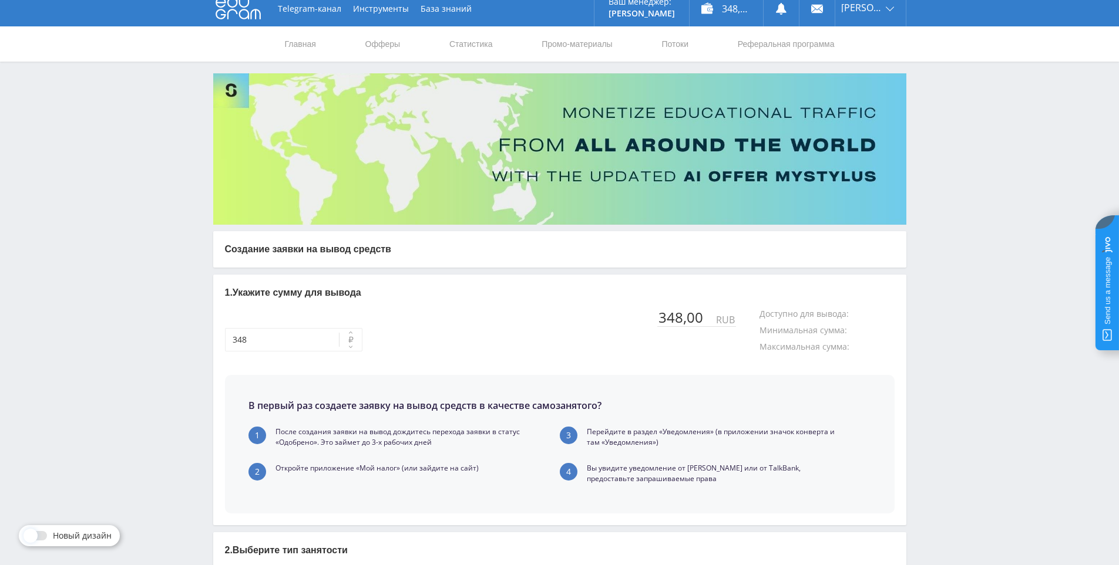
scroll to position [164, 0]
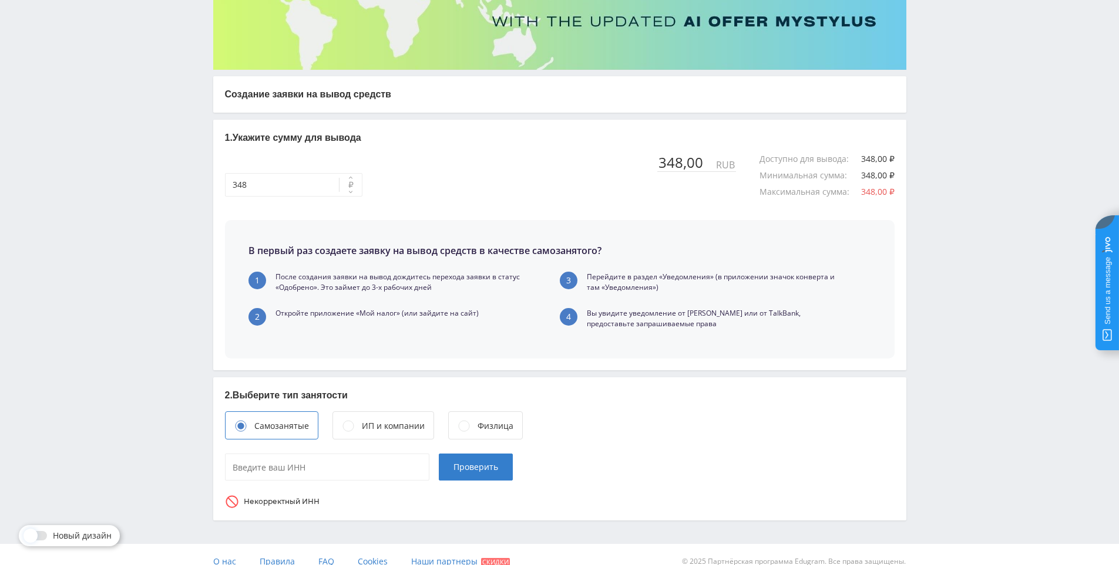
click at [479, 423] on div "Физлица" at bounding box center [495, 426] width 36 height 13
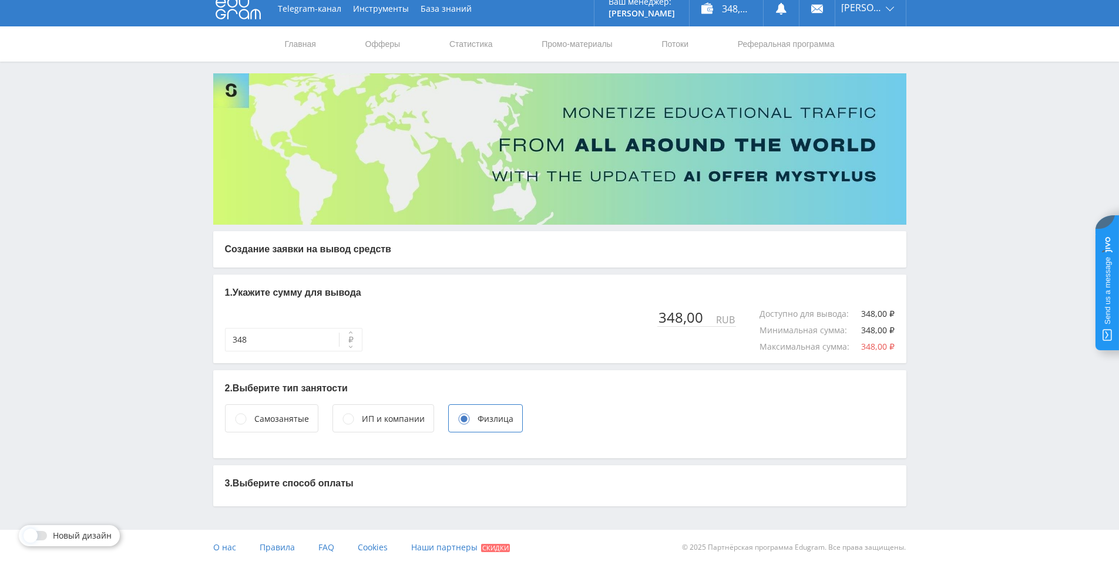
click at [288, 425] on div "Самозанятые" at bounding box center [281, 419] width 55 height 13
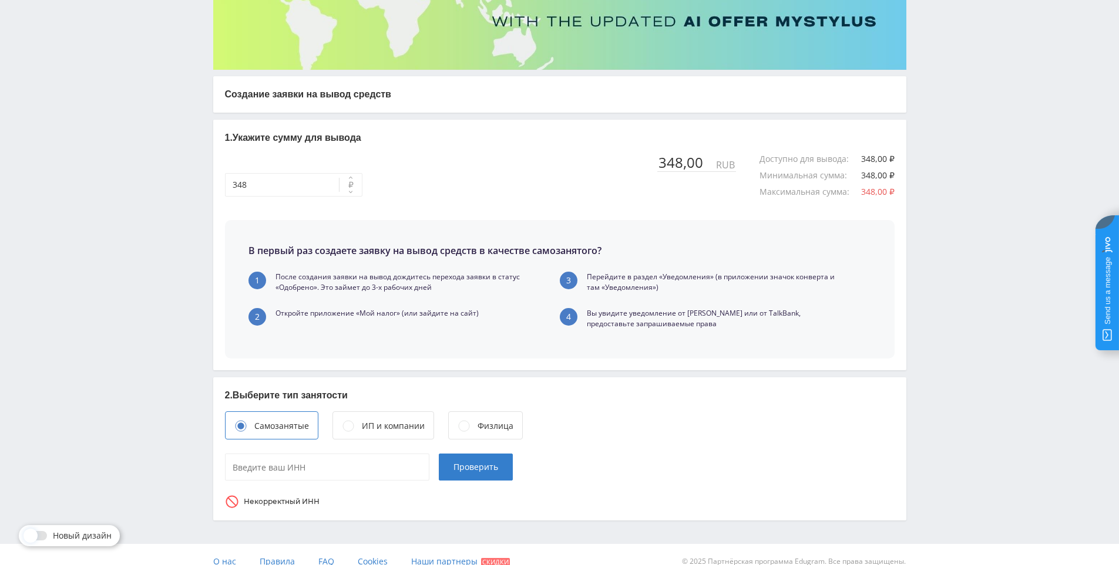
click at [477, 426] on div "Физлица" at bounding box center [495, 426] width 36 height 13
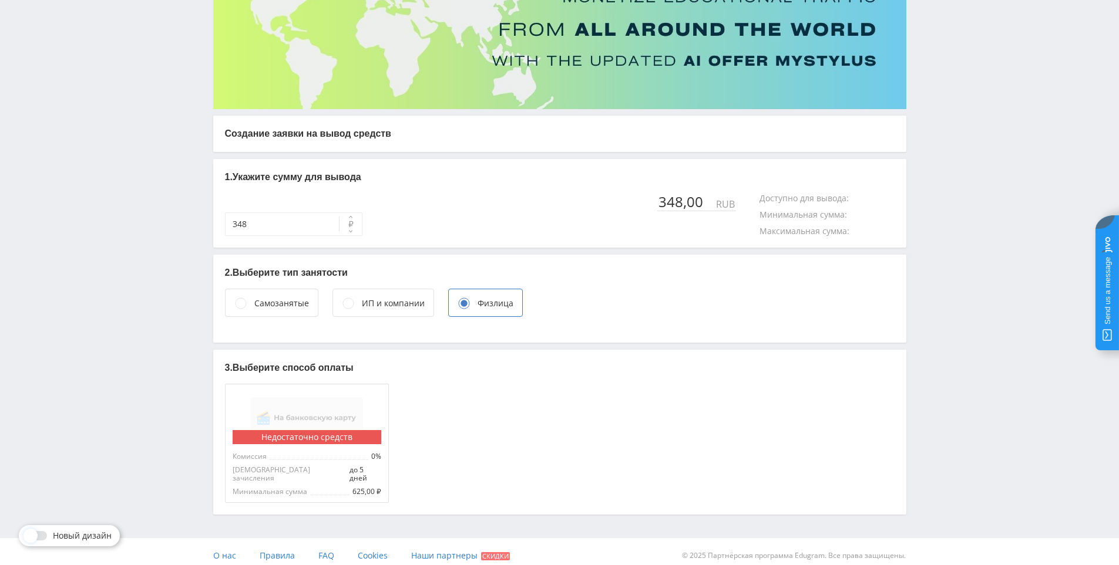
scroll to position [9, 0]
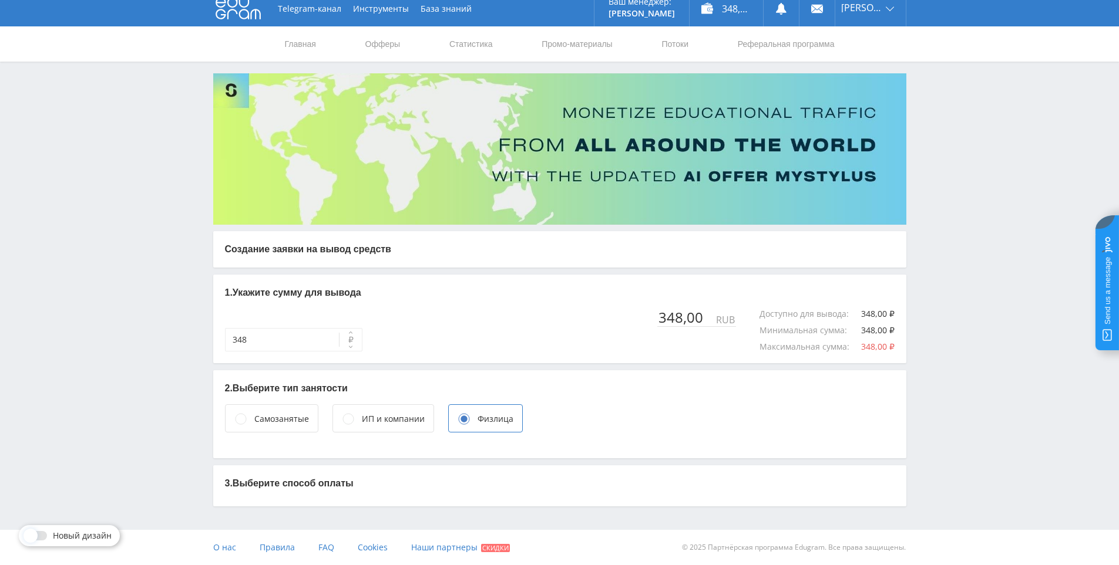
click at [287, 426] on div "Самозанятые" at bounding box center [271, 419] width 93 height 28
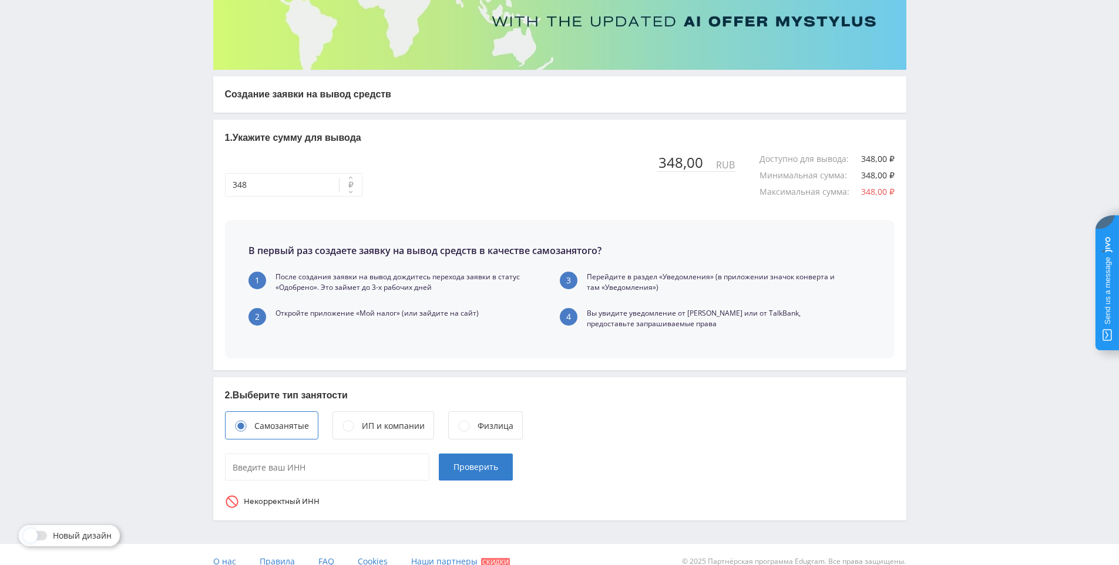
click at [484, 428] on div "Физлица" at bounding box center [495, 426] width 36 height 13
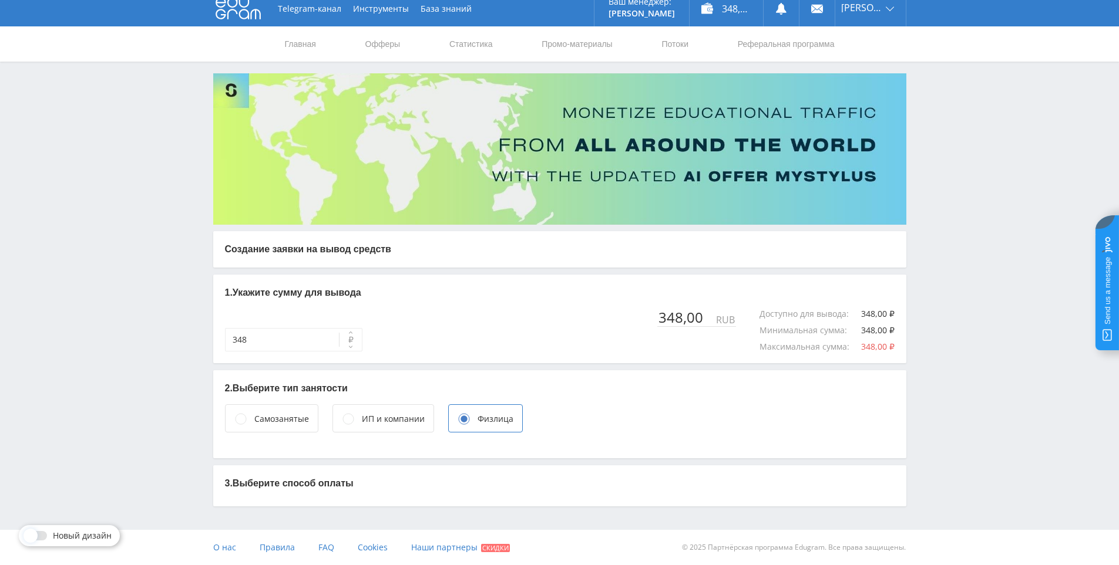
click at [297, 417] on div "Самозанятые" at bounding box center [281, 419] width 55 height 13
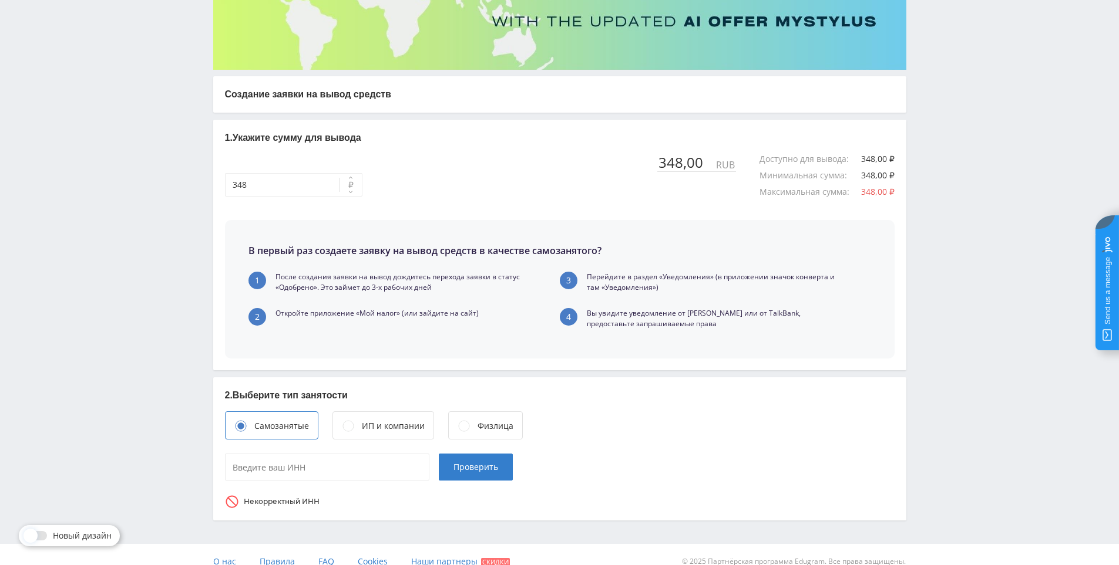
click at [494, 427] on div "Физлица" at bounding box center [495, 426] width 36 height 13
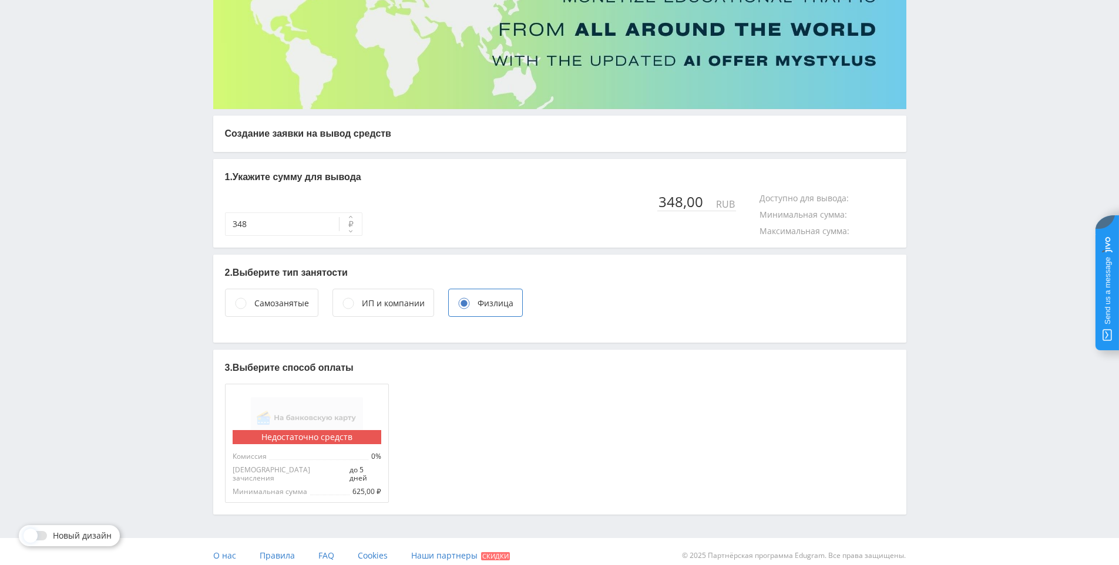
scroll to position [9, 0]
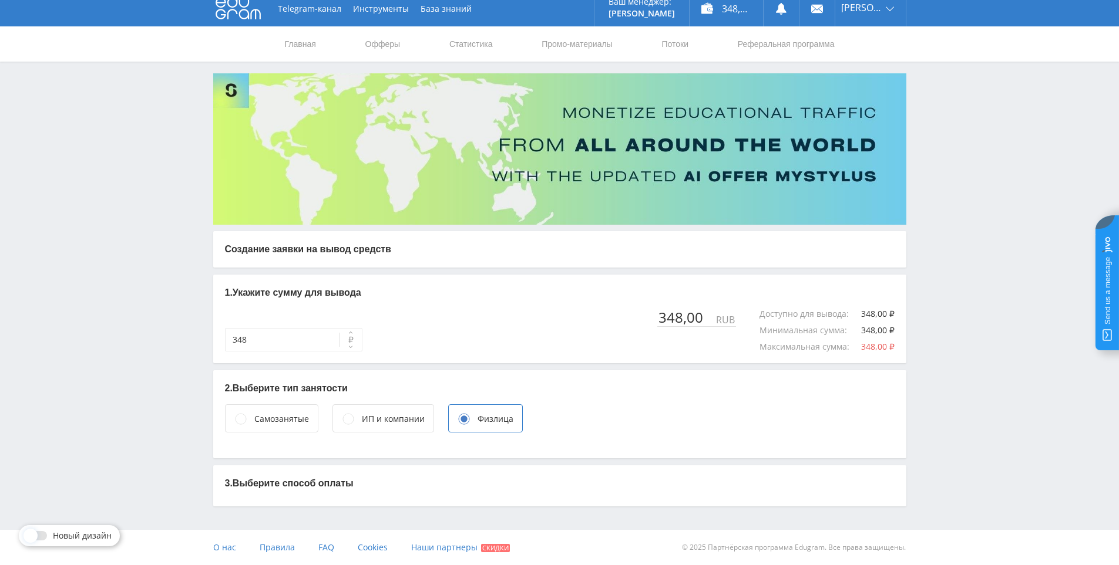
click at [399, 425] on div "ИП и компании" at bounding box center [393, 419] width 63 height 13
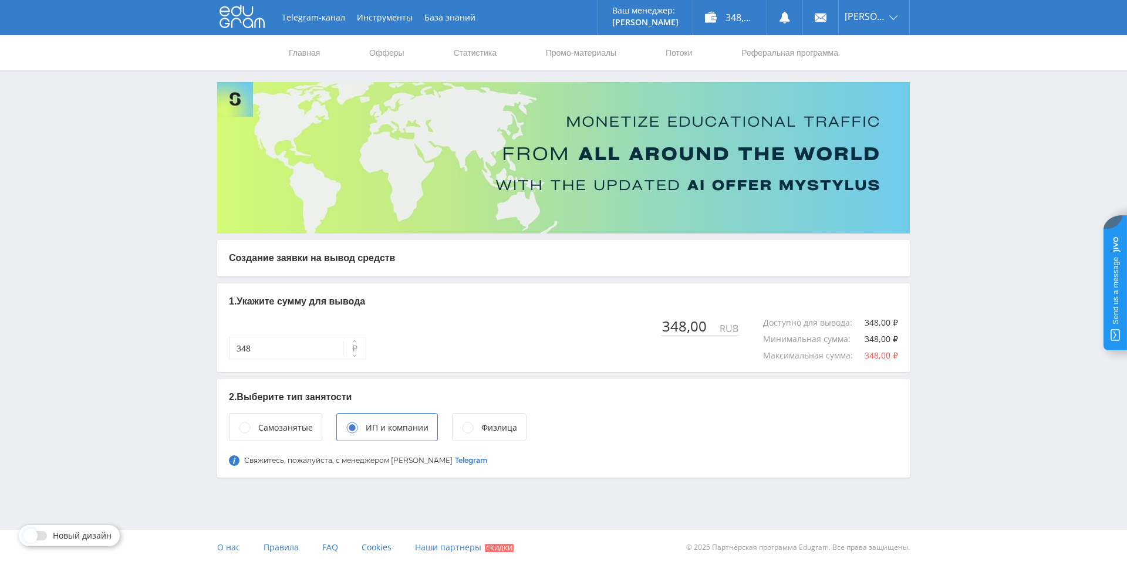
click at [486, 427] on div "Физлица" at bounding box center [499, 428] width 36 height 13
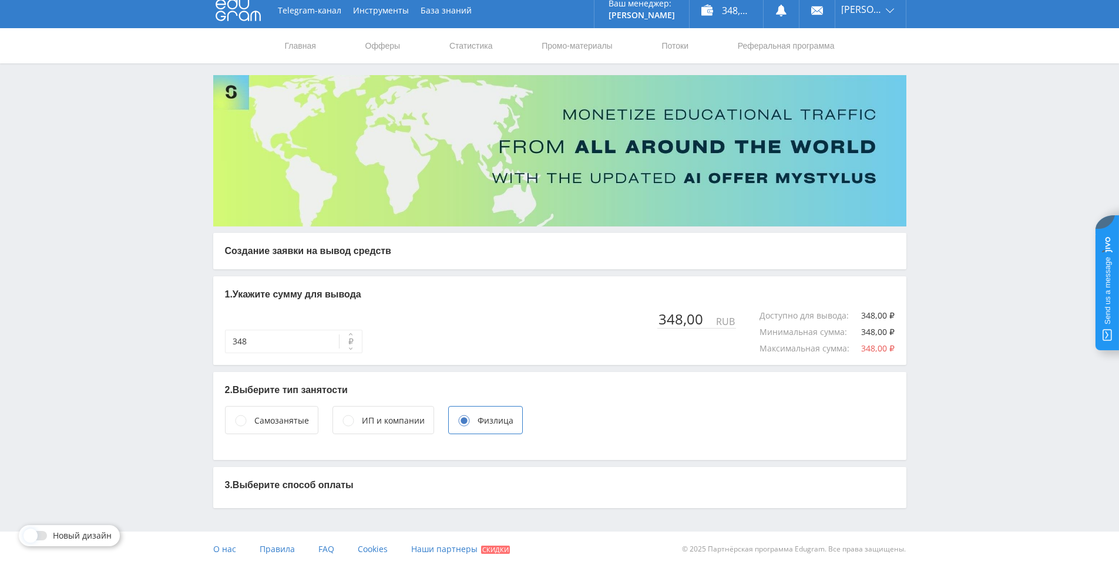
scroll to position [9, 0]
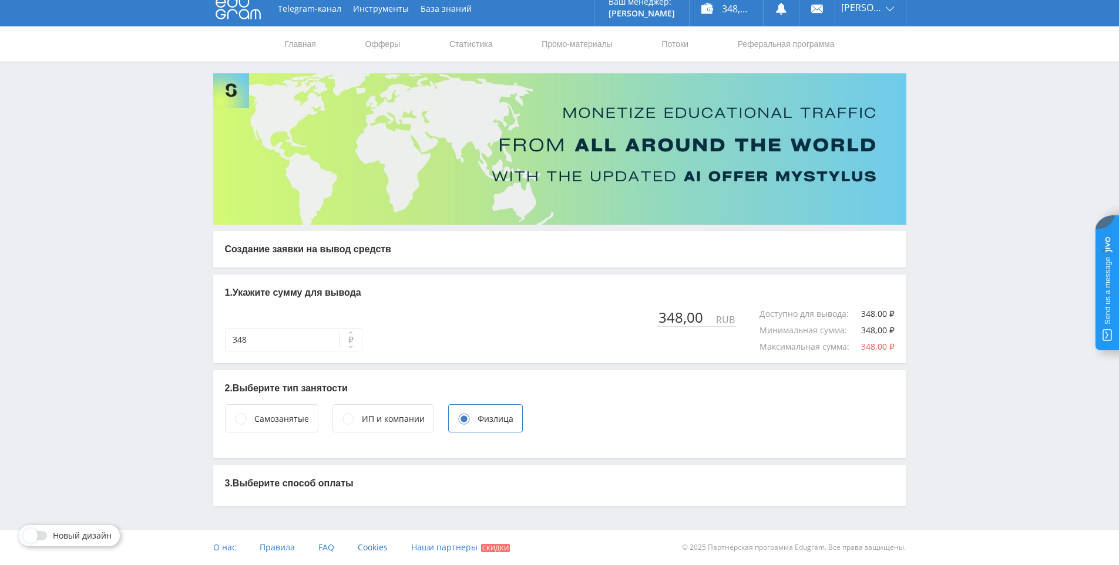
click at [402, 420] on div "ИП и компании" at bounding box center [393, 419] width 63 height 13
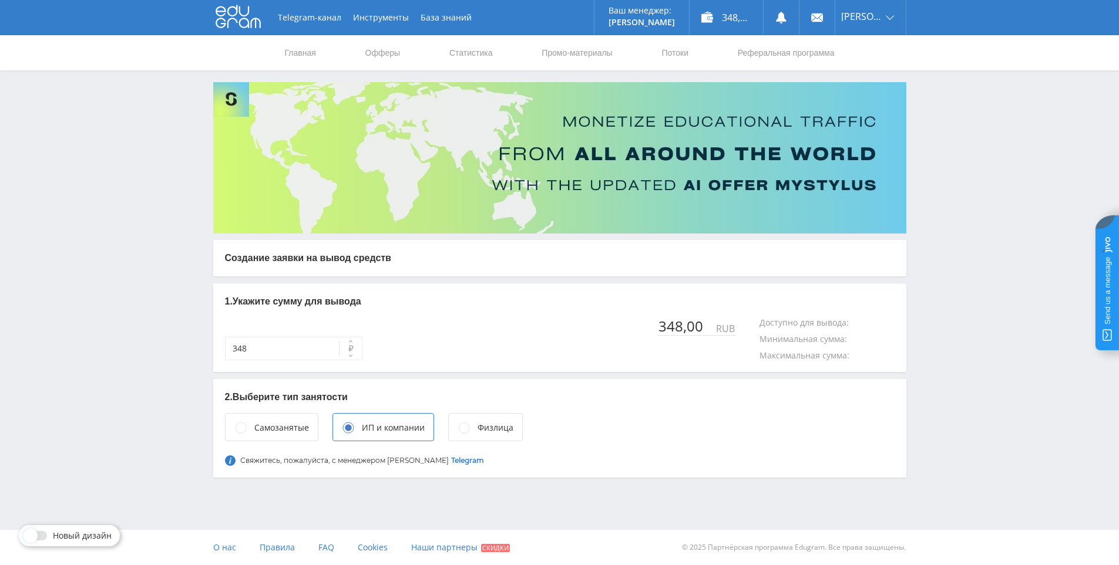
scroll to position [0, 0]
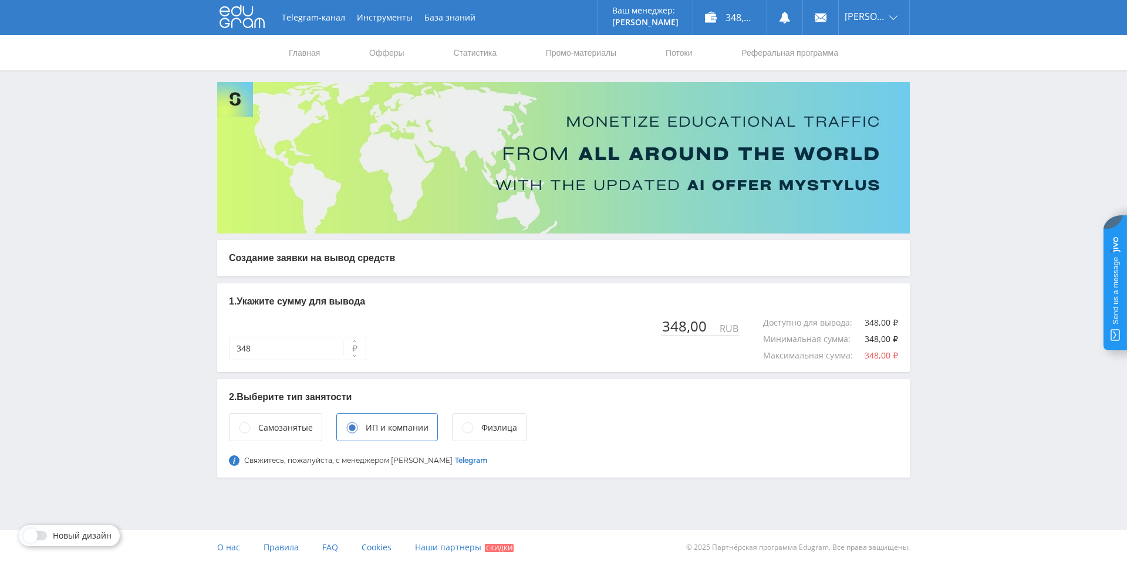
click at [481, 423] on div "Физлица" at bounding box center [499, 428] width 36 height 13
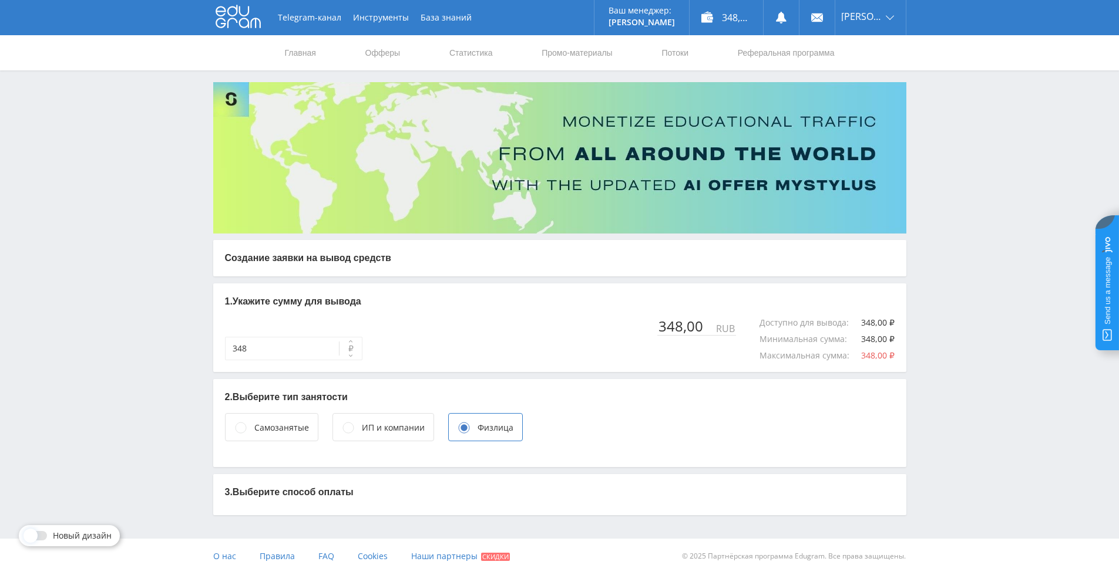
click at [369, 431] on div "ИП и компании" at bounding box center [393, 428] width 63 height 13
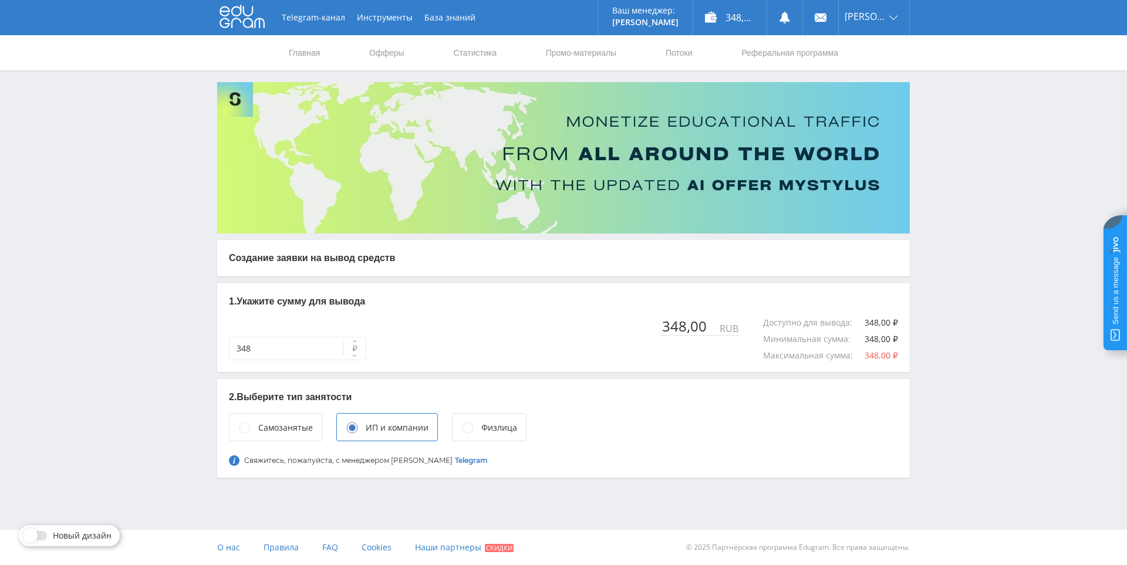
click at [487, 426] on div "Физлица" at bounding box center [499, 428] width 36 height 13
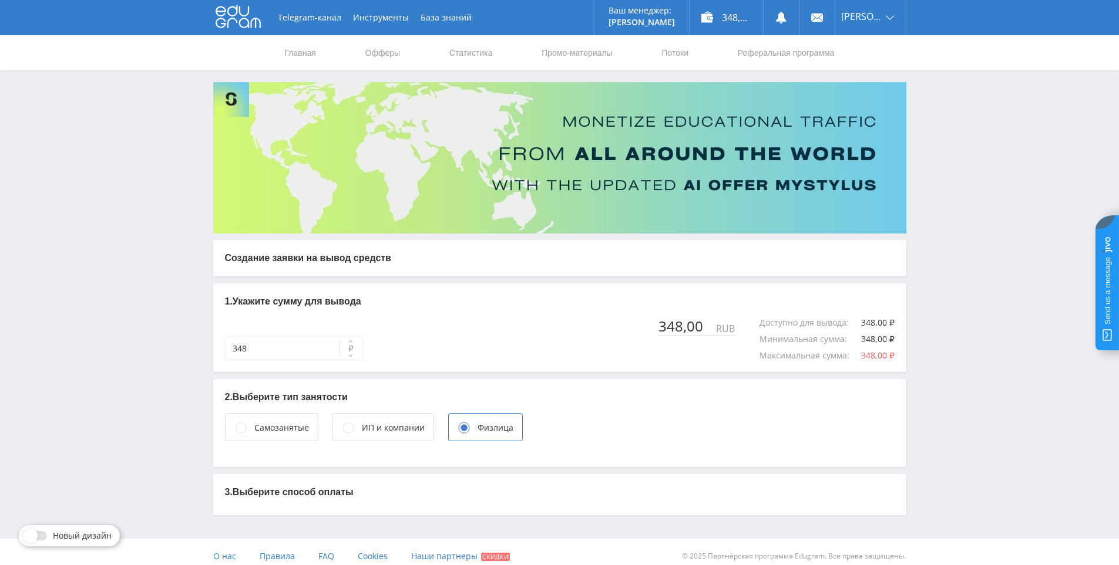
click at [294, 426] on div "Самозанятые" at bounding box center [281, 428] width 55 height 13
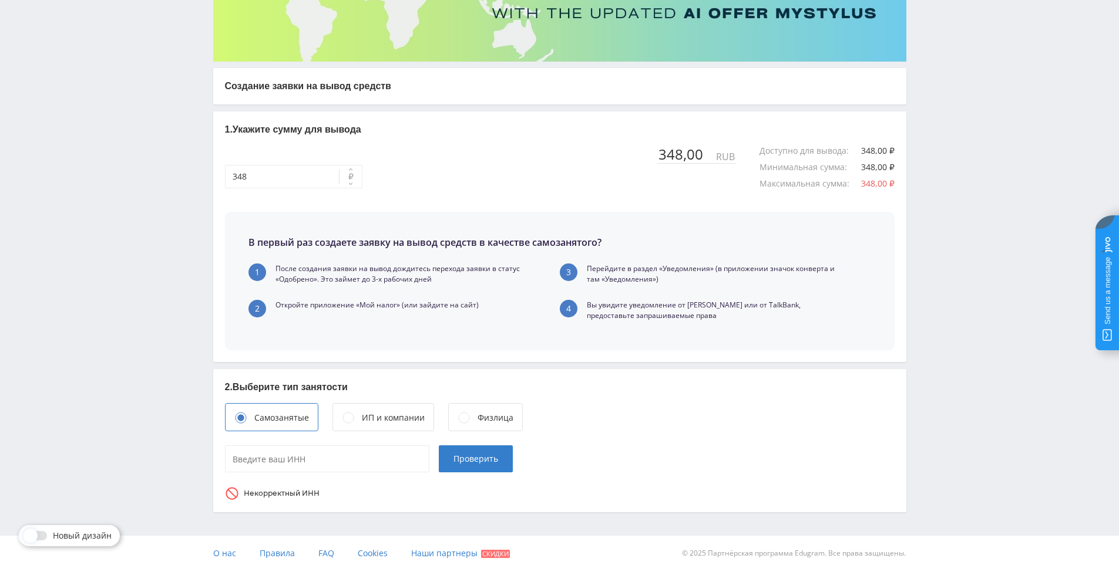
scroll to position [178, 0]
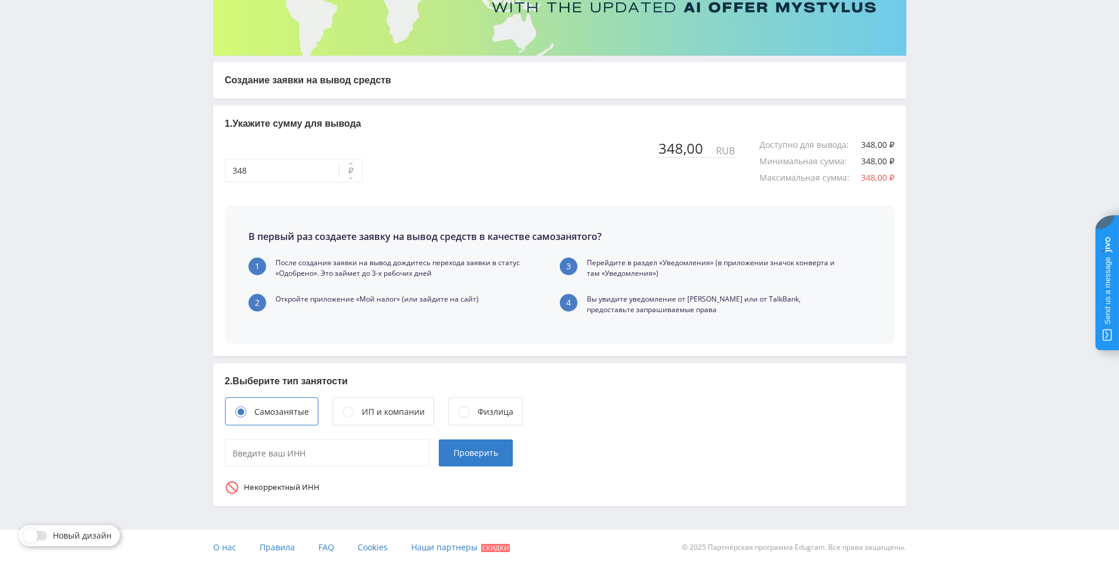
click at [485, 416] on div "Физлица" at bounding box center [495, 412] width 36 height 13
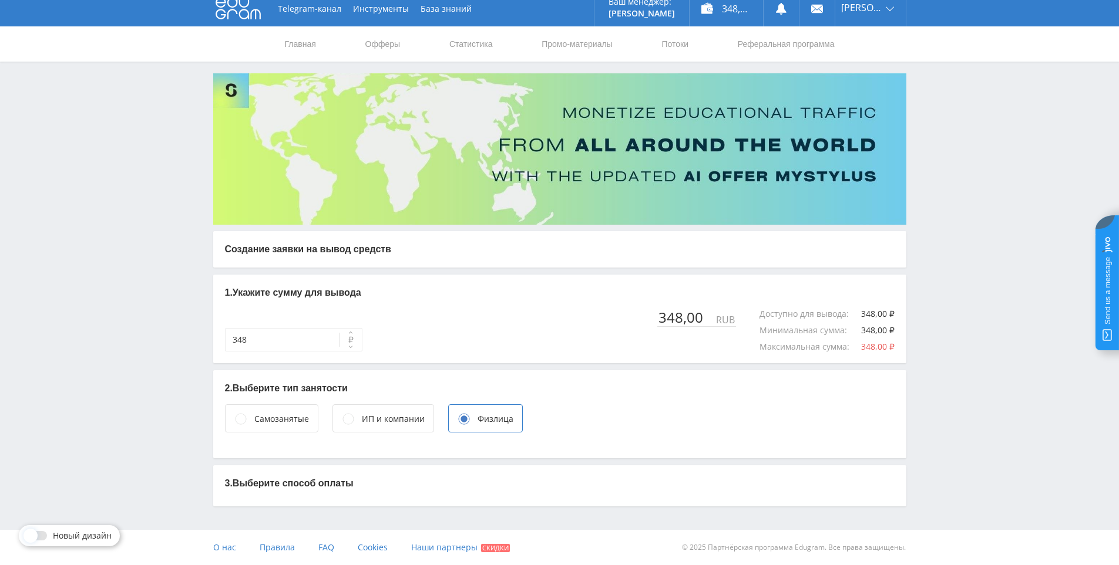
scroll to position [9, 0]
click at [712, 16] on div "348,00 ₽" at bounding box center [725, 8] width 73 height 35
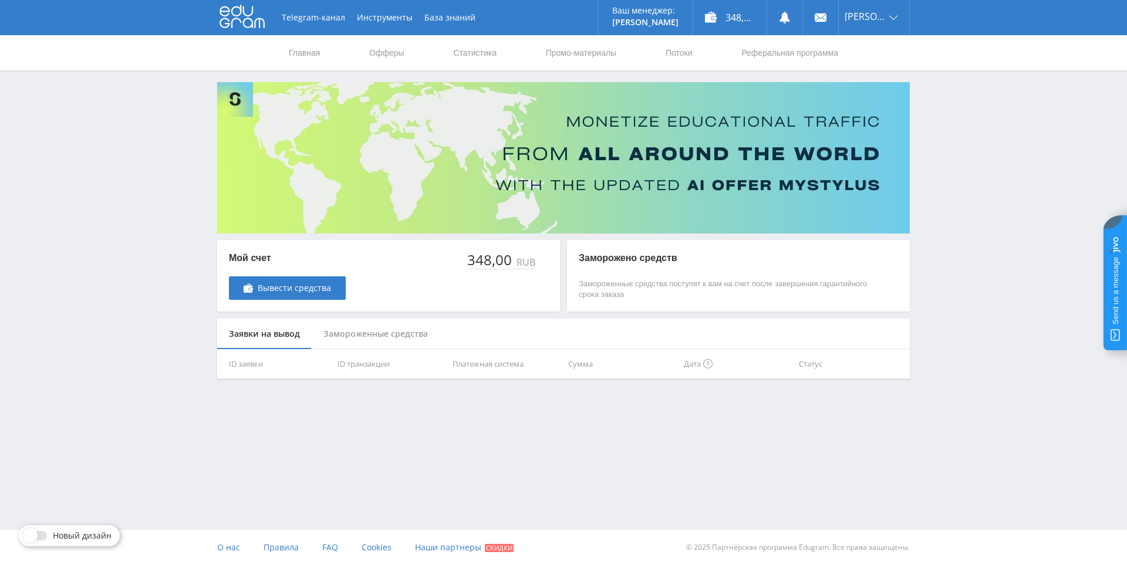
click at [386, 333] on div "Замороженные средства" at bounding box center [376, 334] width 128 height 31
click at [276, 333] on div "Заявки на вывод" at bounding box center [264, 334] width 95 height 31
click at [476, 364] on th "Платежная система" at bounding box center [506, 364] width 116 height 30
drag, startPoint x: 568, startPoint y: 369, endPoint x: 660, endPoint y: 363, distance: 91.7
click at [572, 369] on th "Сумма" at bounding box center [622, 364] width 116 height 30
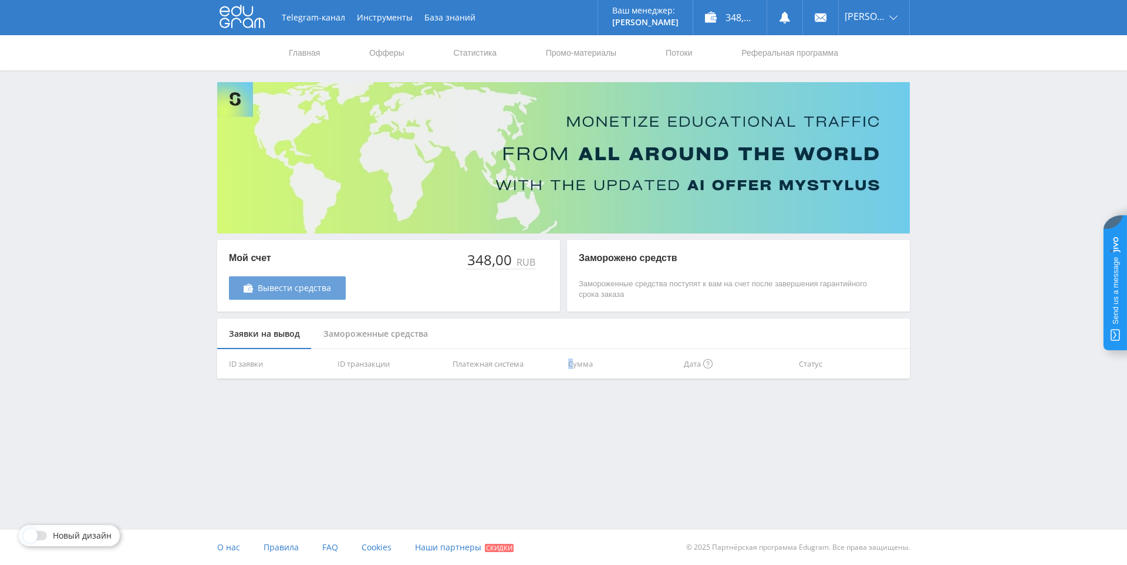
click at [297, 298] on link "Вывести средства" at bounding box center [287, 288] width 117 height 23
